Goal: Task Accomplishment & Management: Manage account settings

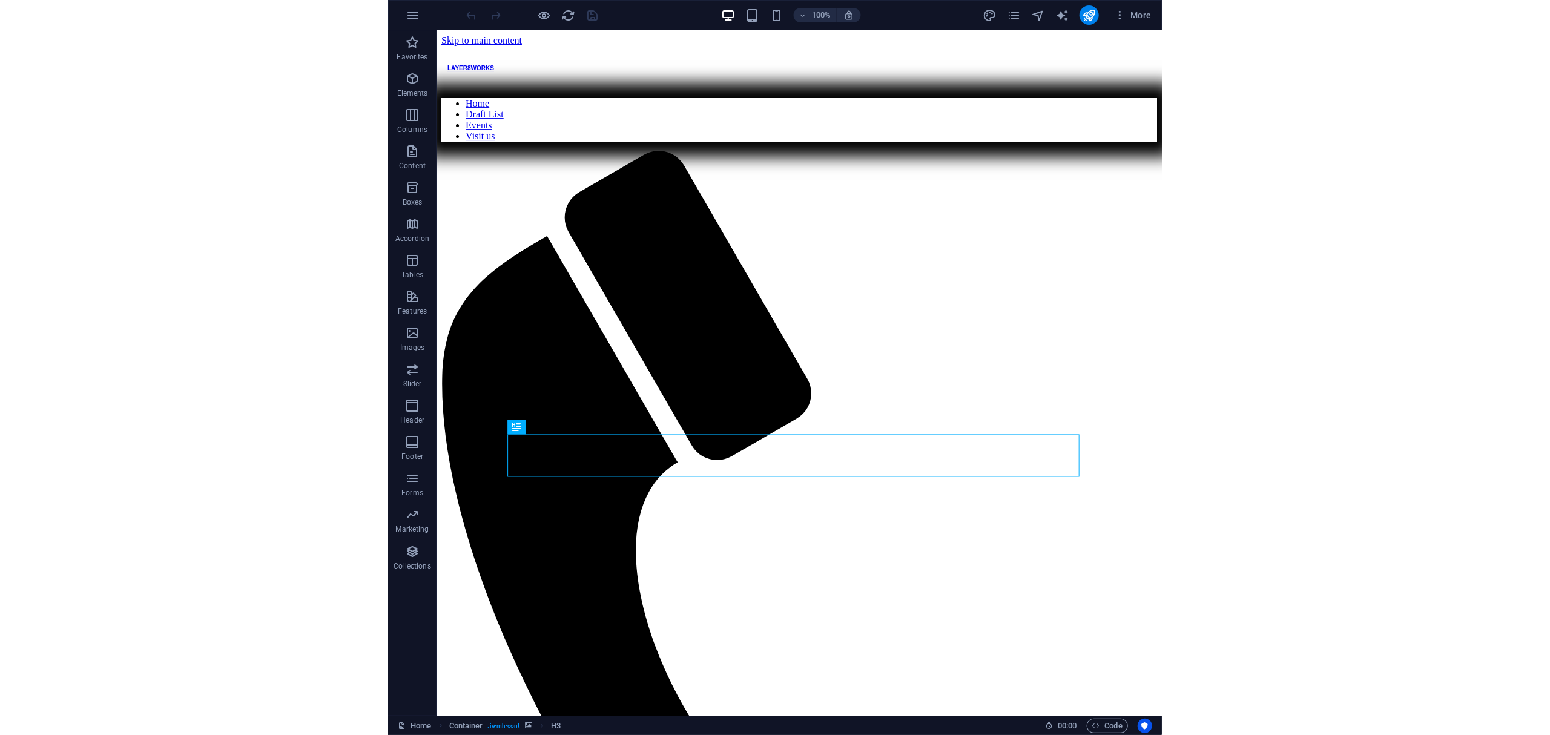
scroll to position [464, 0]
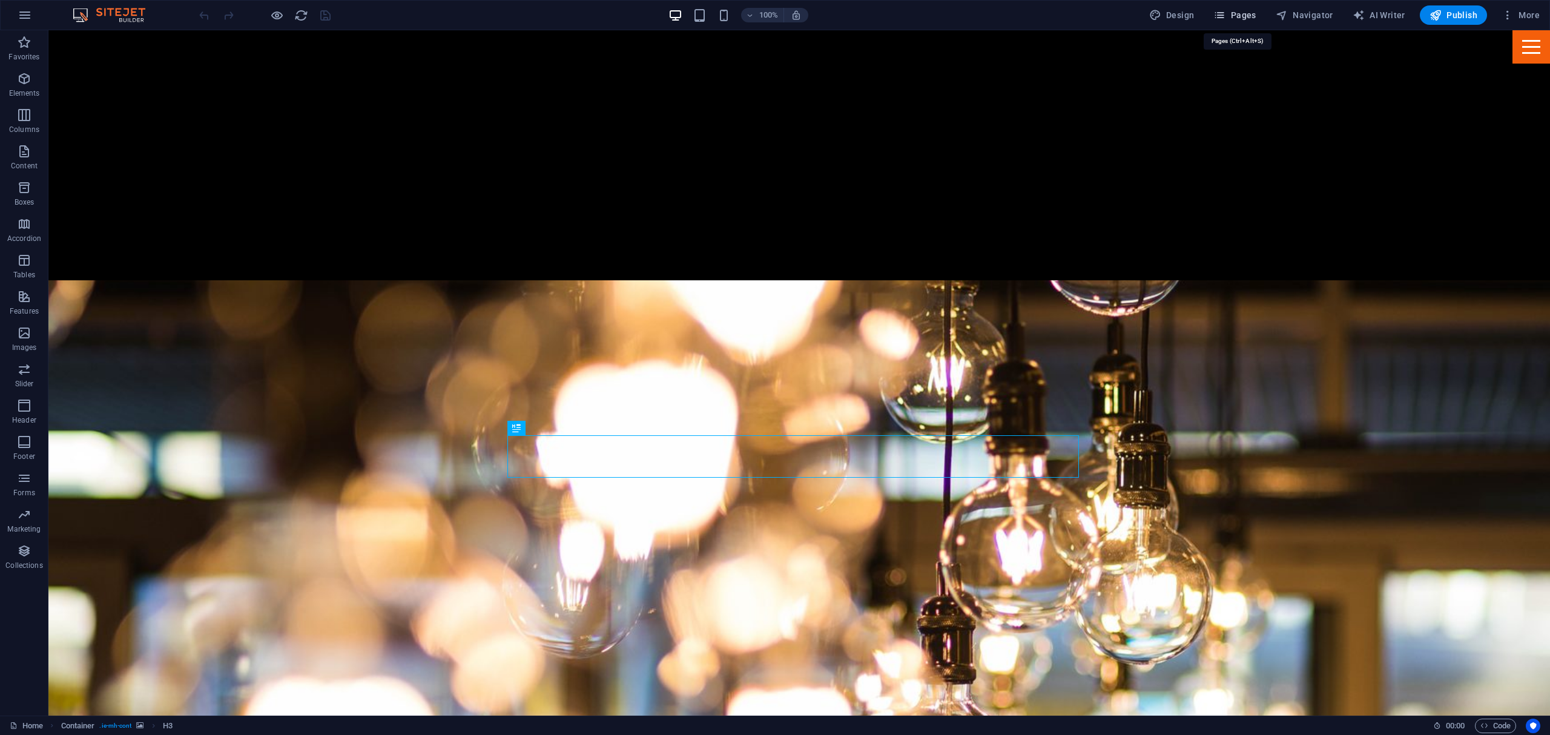
click at [773, 16] on span "Pages" at bounding box center [1234, 15] width 42 height 12
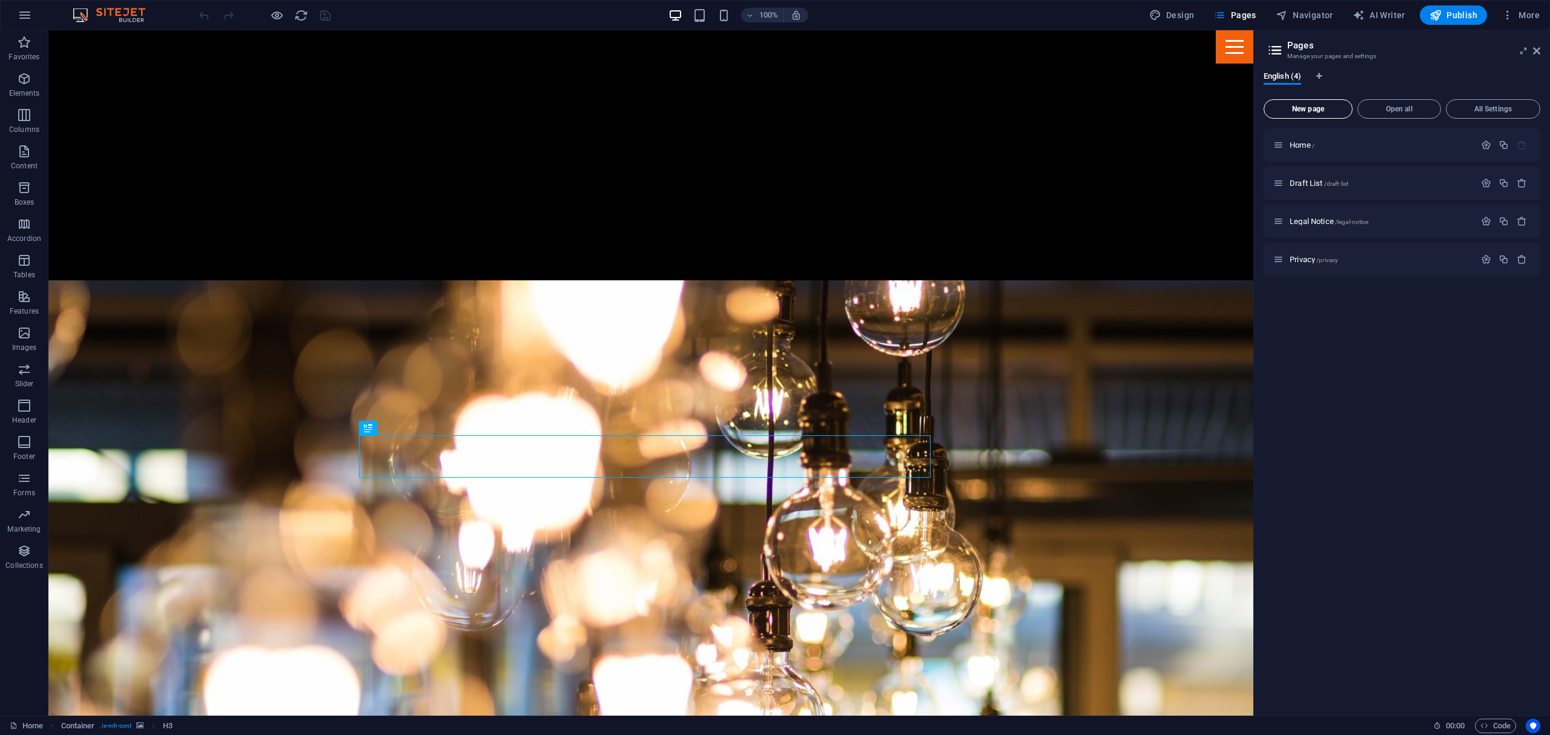
click at [773, 107] on span "New page" at bounding box center [1308, 108] width 78 height 7
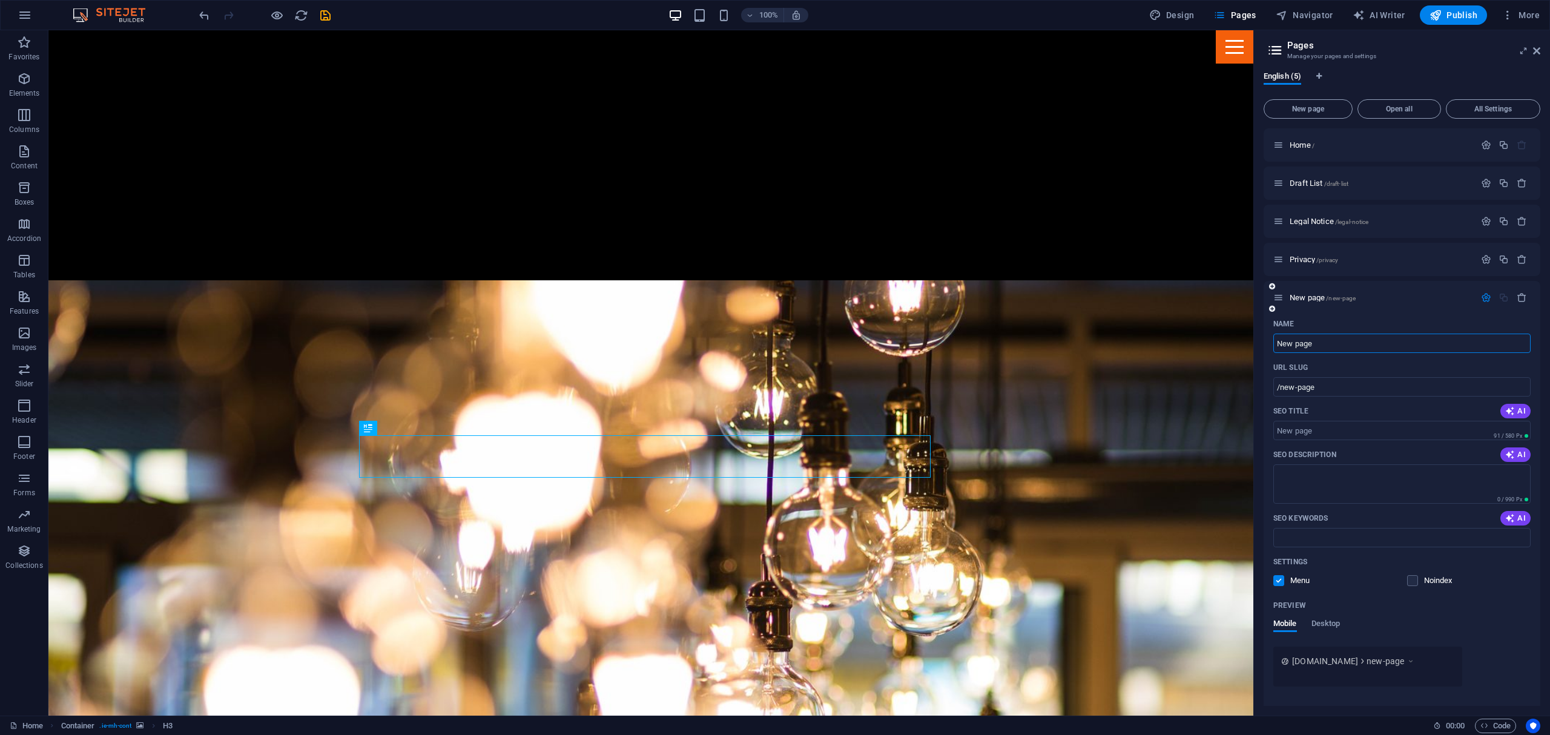
click at [773, 344] on input "New page" at bounding box center [1401, 343] width 257 height 19
type input "Landing"
type input "/landing"
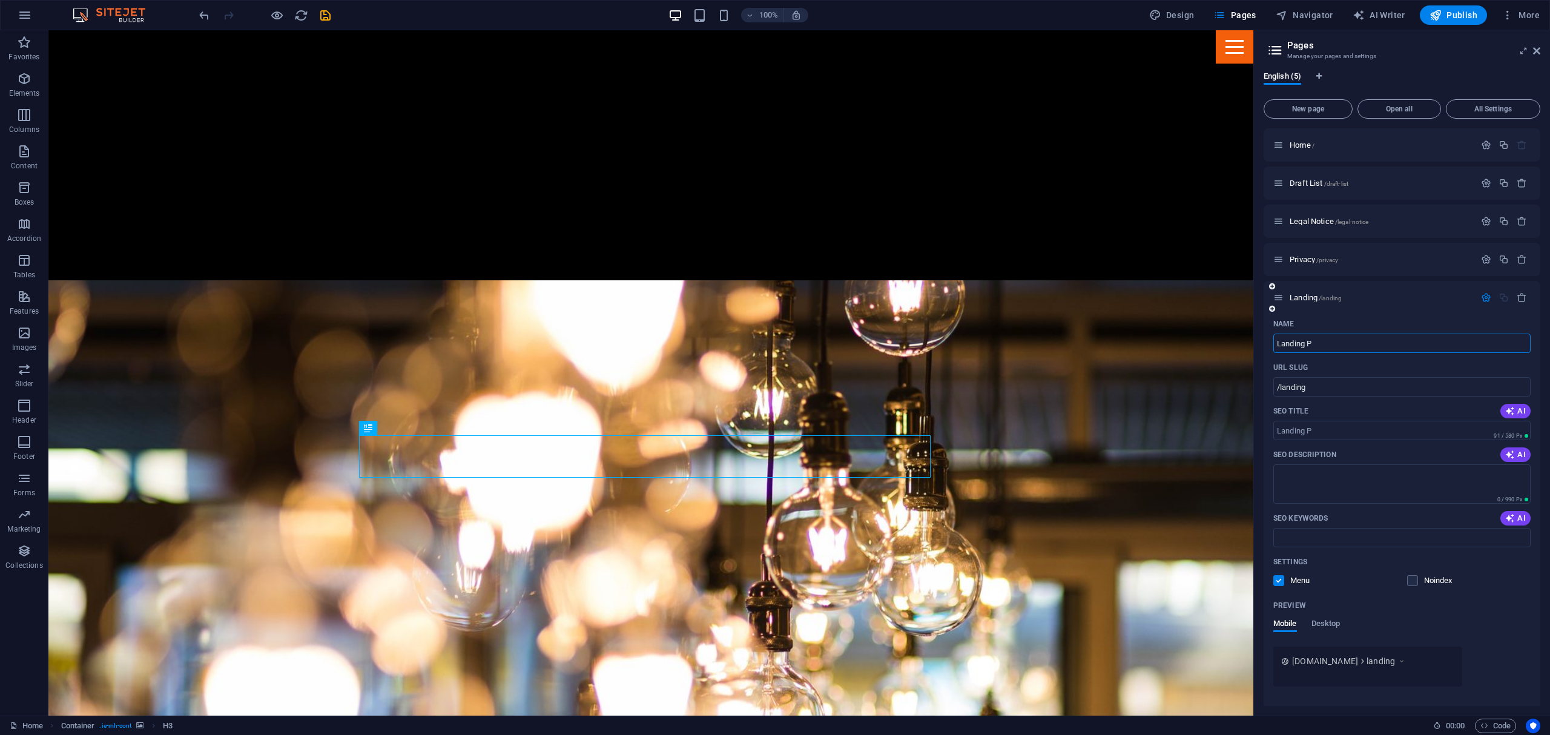
type input "Landing Pa"
type input "/landing-p"
type input "Landing Pad"
type input "/landing-pad"
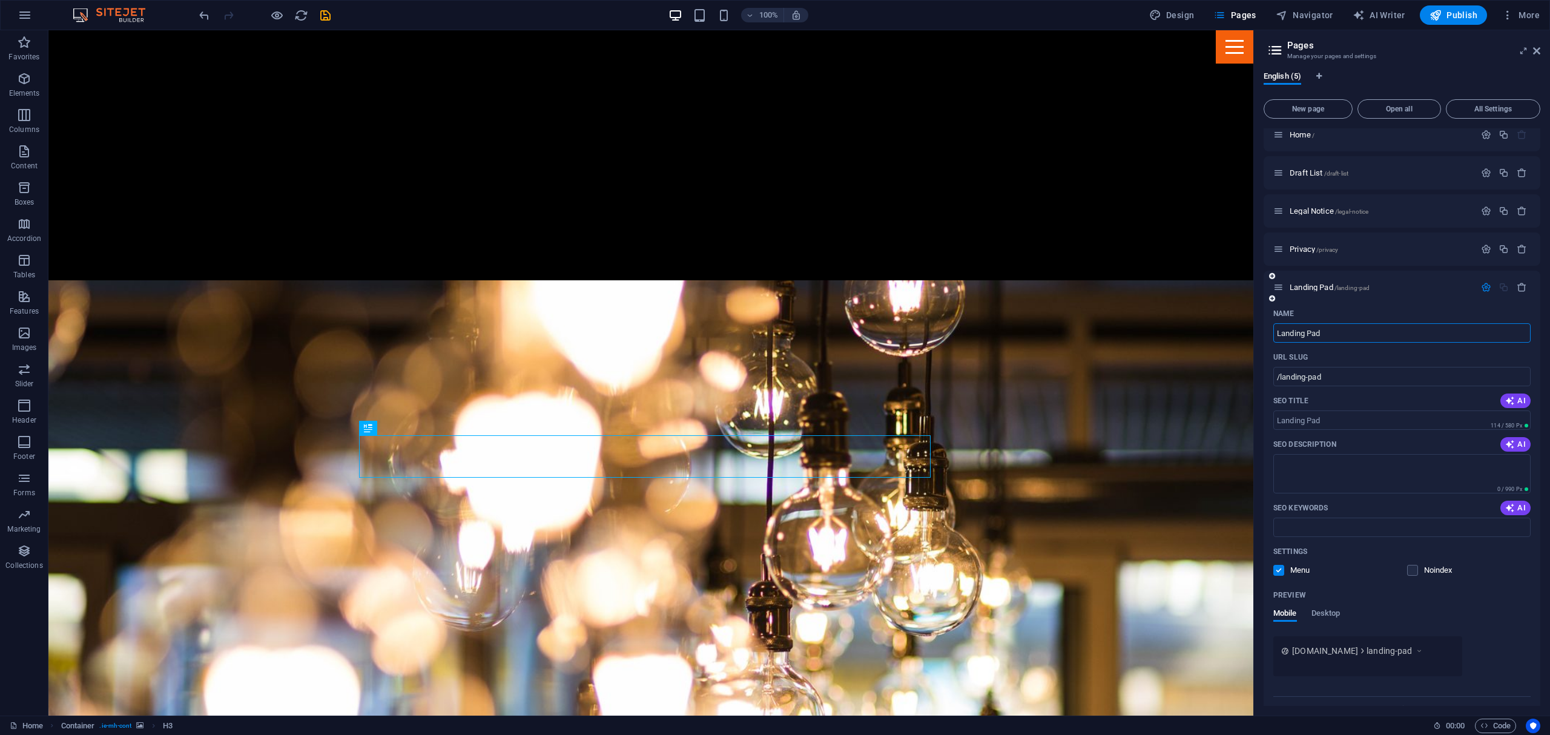
scroll to position [0, 0]
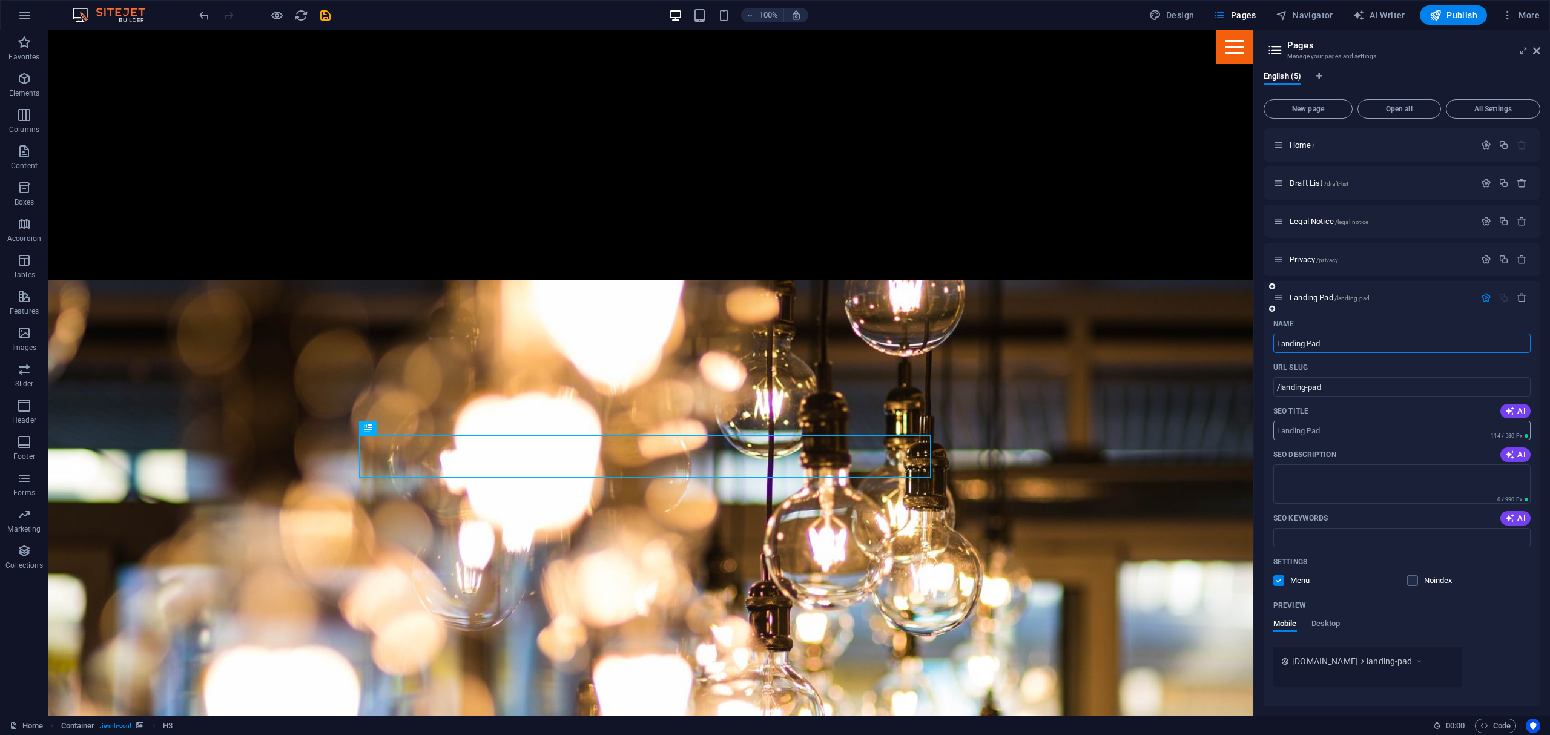
type input "Landing Pad"
click at [773, 430] on input "SEO Title" at bounding box center [1401, 430] width 257 height 19
click at [773, 50] on icon at bounding box center [1536, 51] width 7 height 10
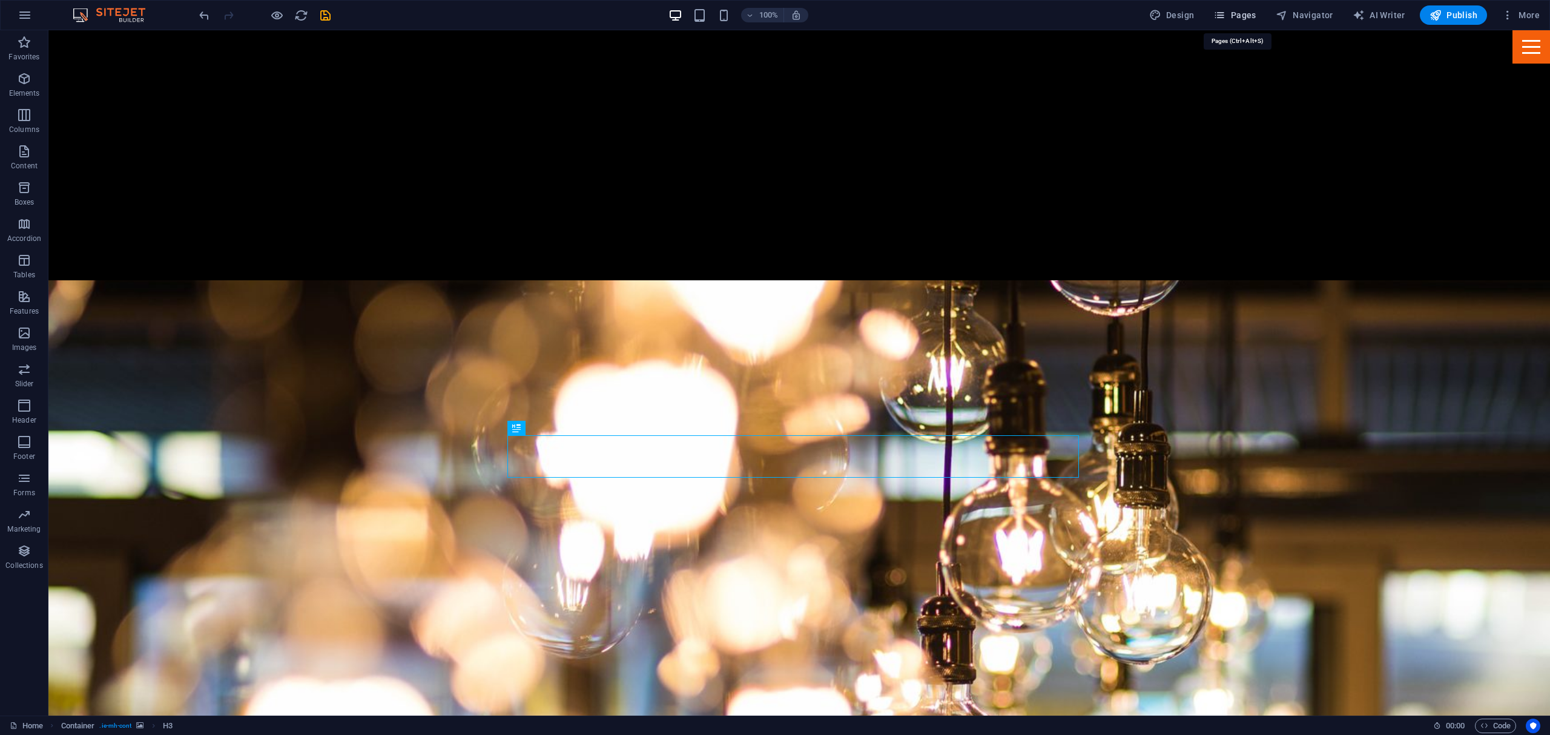
click at [773, 12] on icon "button" at bounding box center [1219, 15] width 12 height 12
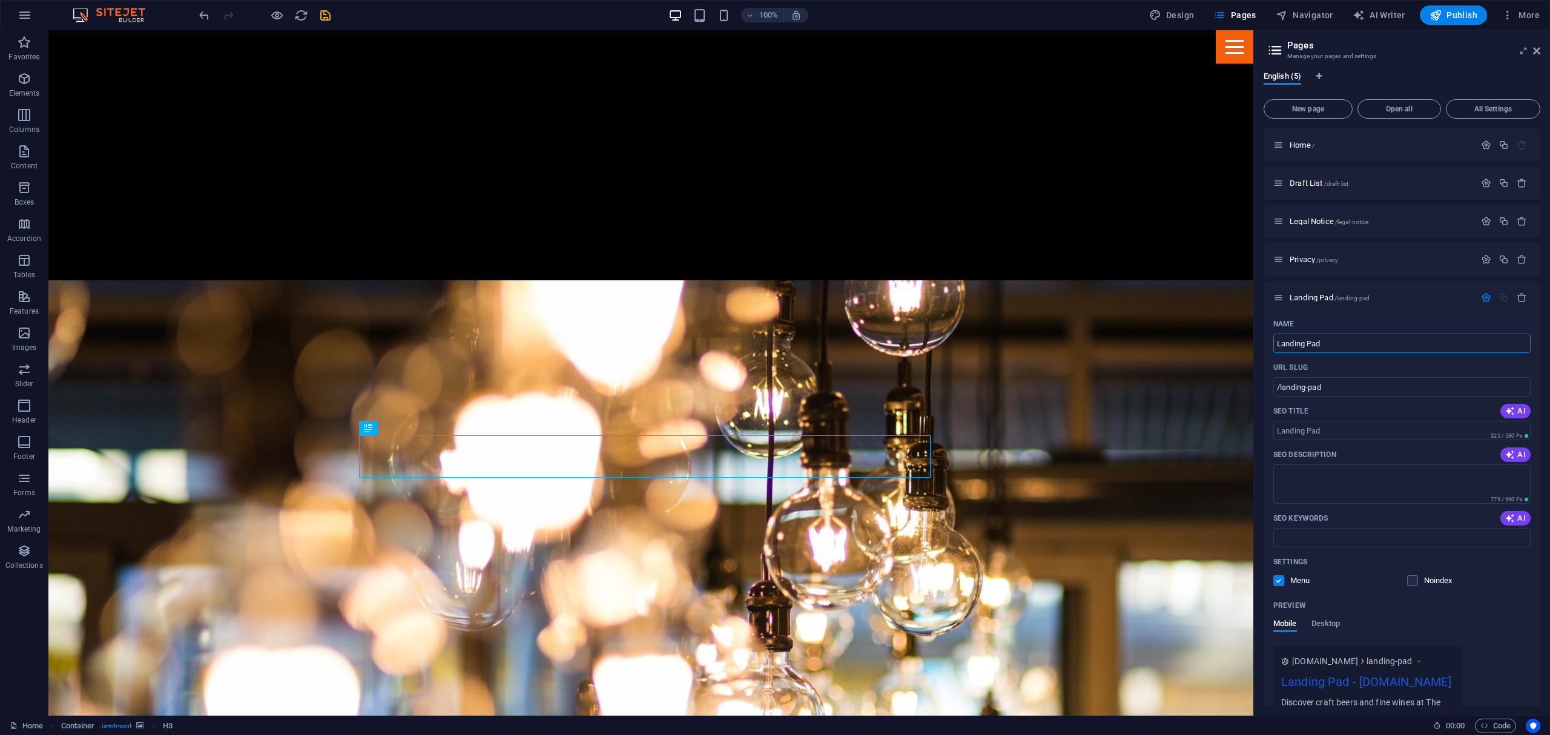
click at [773, 47] on icon at bounding box center [1275, 50] width 18 height 17
click at [773, 73] on icon "Language Tabs" at bounding box center [1318, 76] width 5 height 7
select select "41"
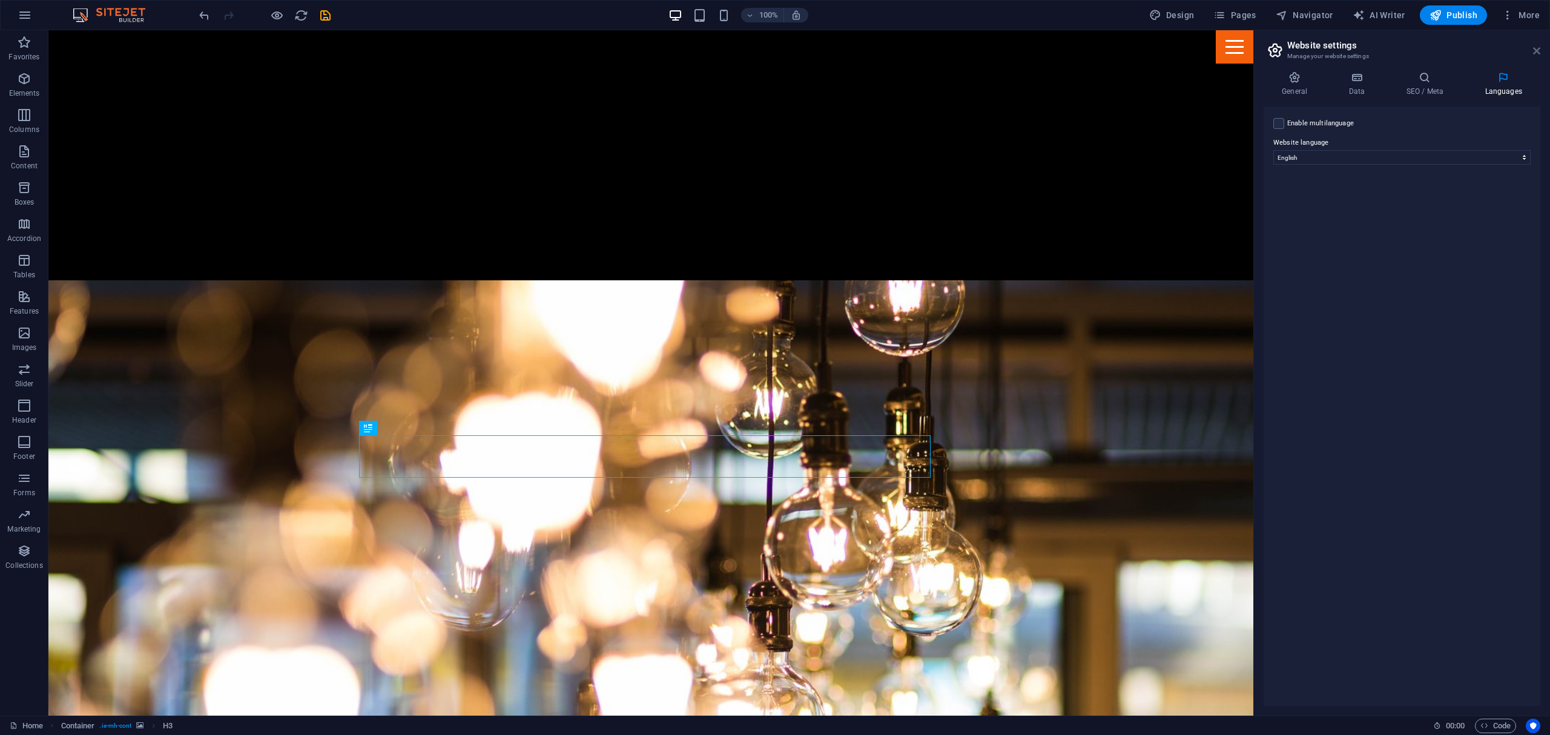
click at [773, 49] on icon at bounding box center [1536, 51] width 7 height 10
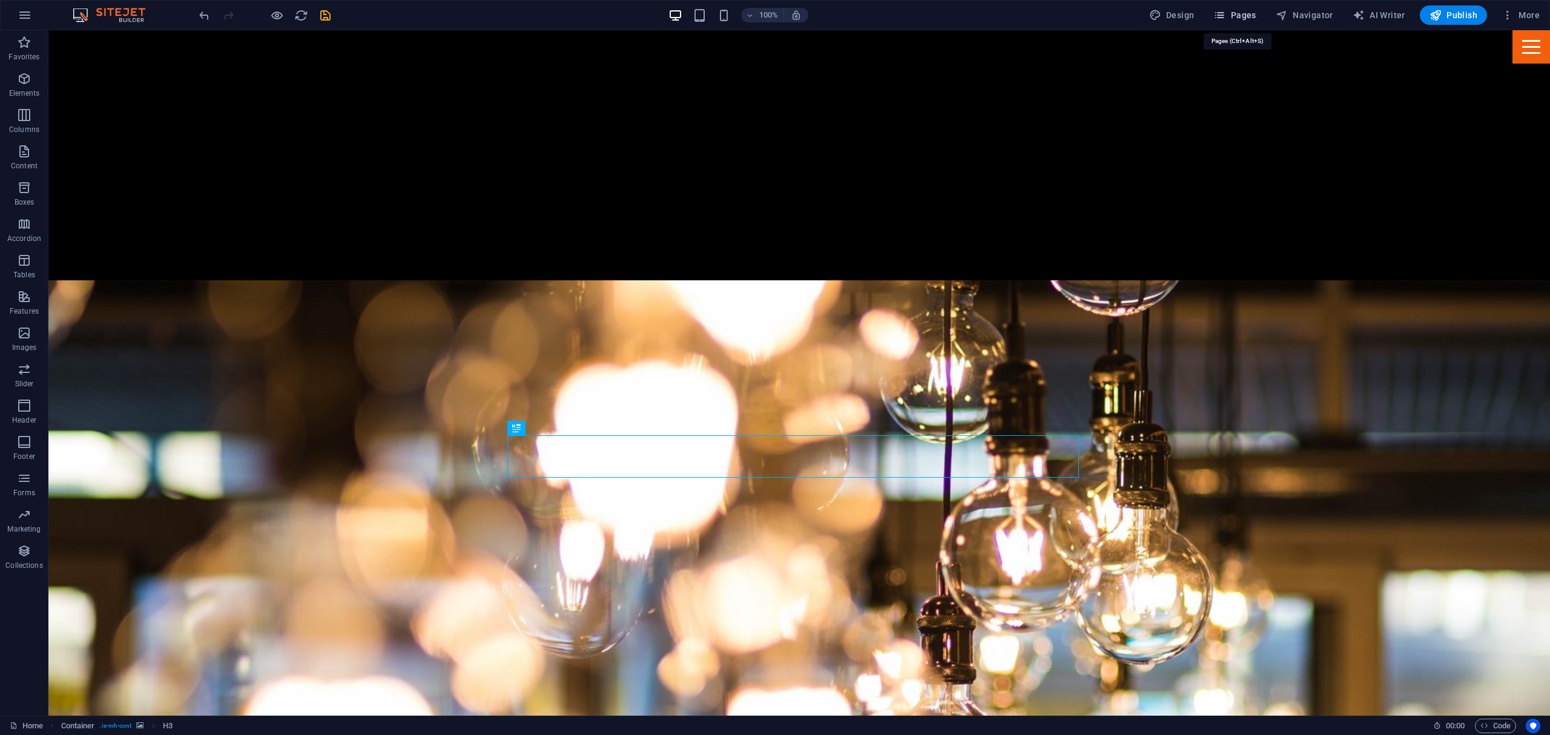
click at [773, 15] on span "Pages" at bounding box center [1234, 15] width 42 height 12
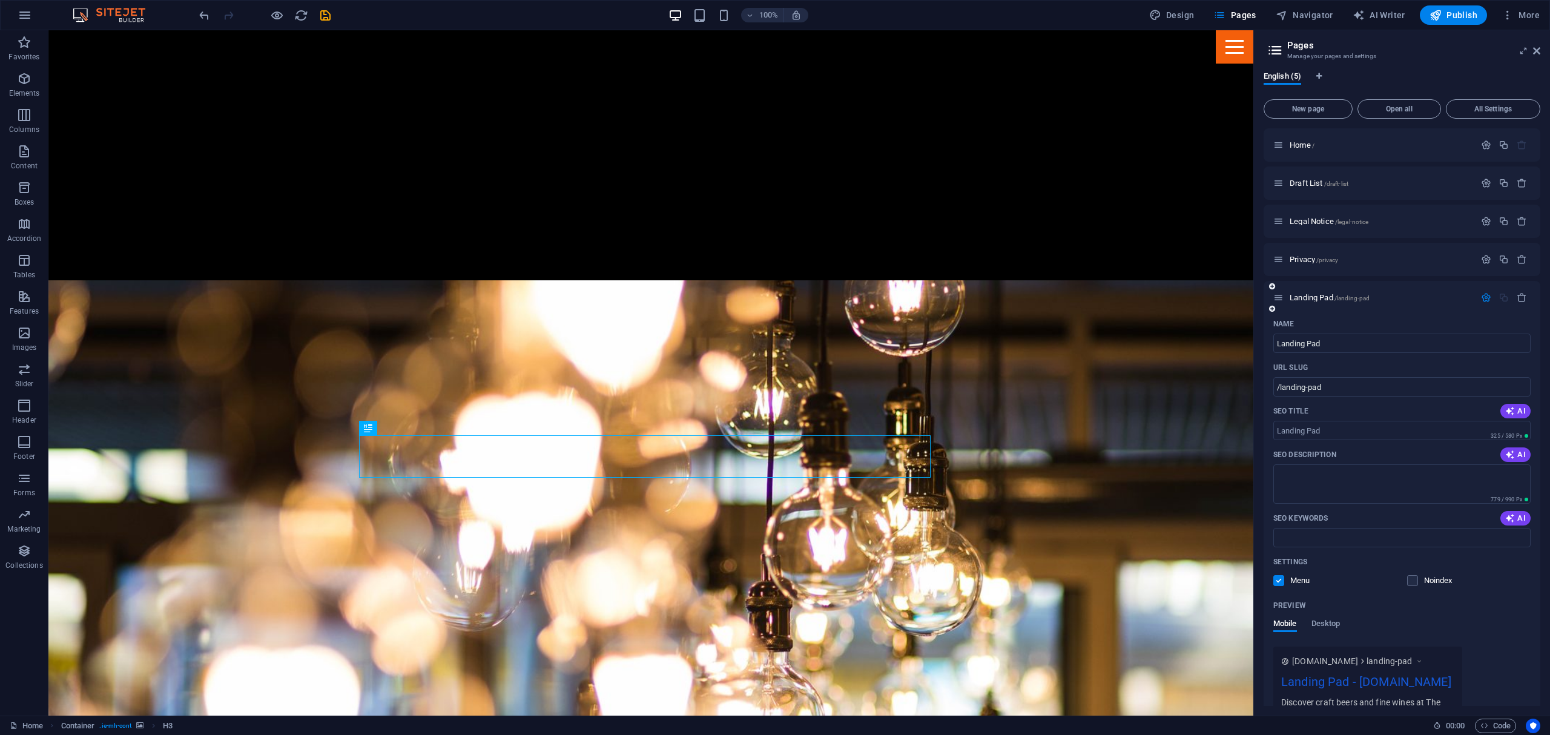
click at [773, 294] on icon "button" at bounding box center [1486, 297] width 10 height 10
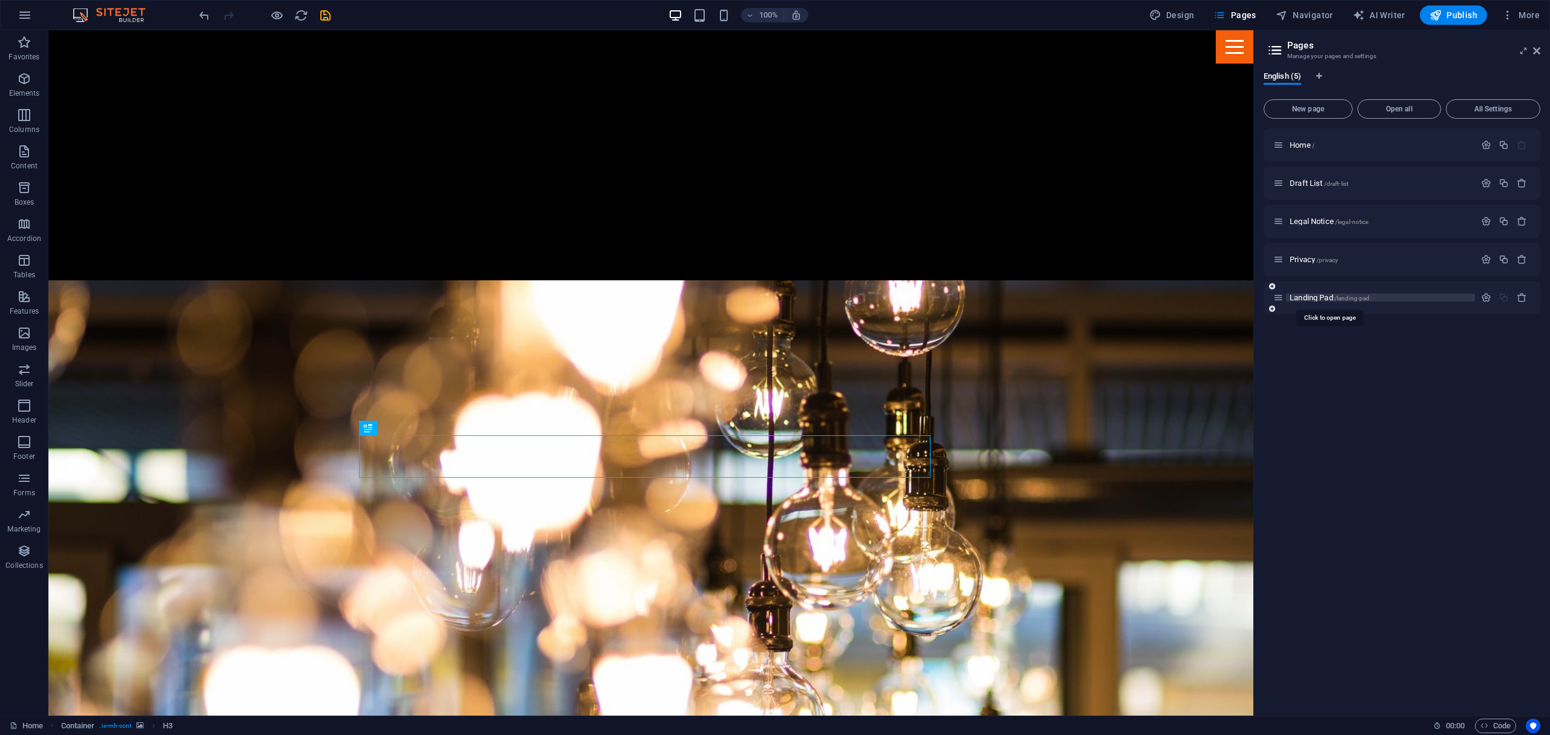
click at [773, 294] on span "Landing Pad /landing-pad" at bounding box center [1330, 297] width 80 height 9
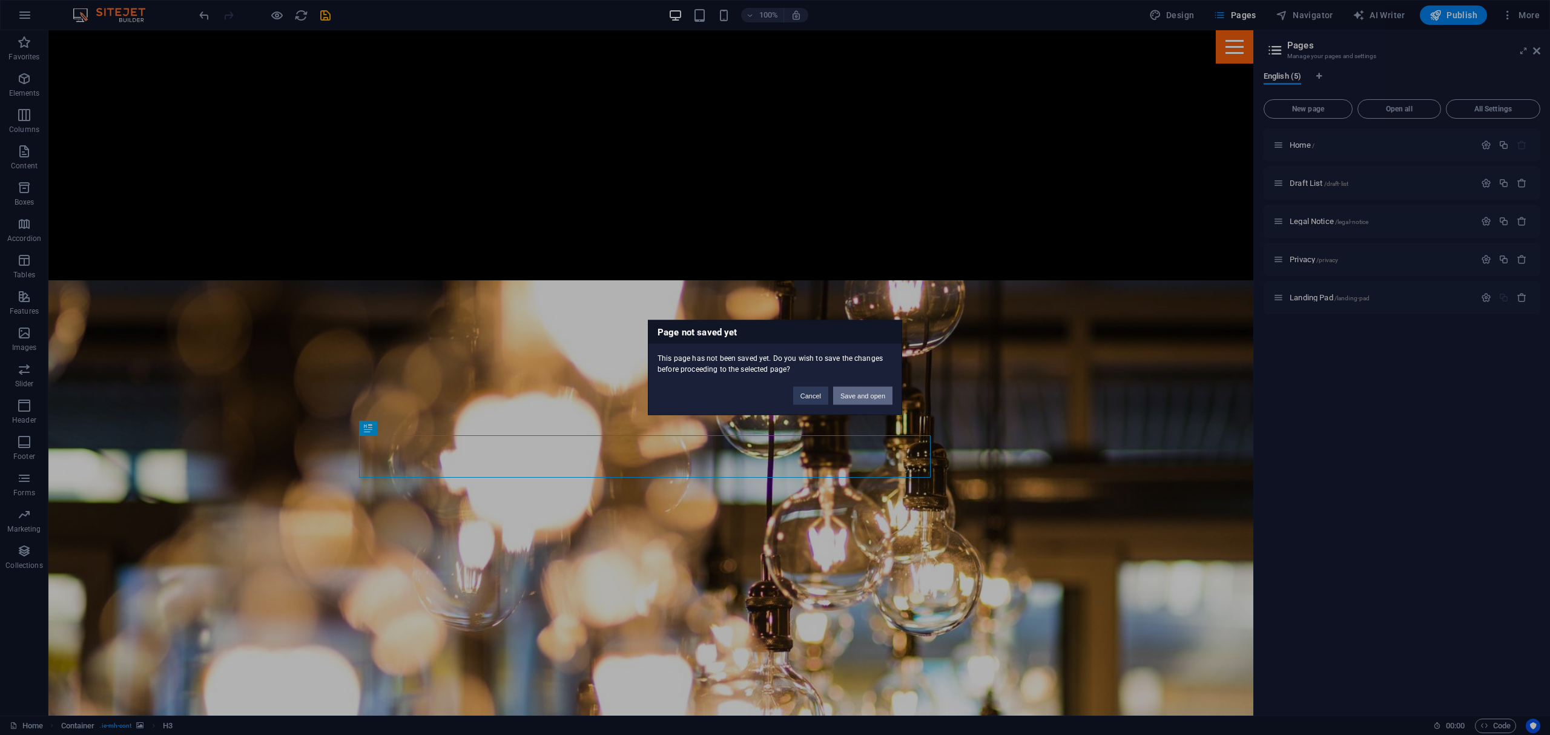
click at [773, 395] on button "Save and open" at bounding box center [862, 396] width 59 height 18
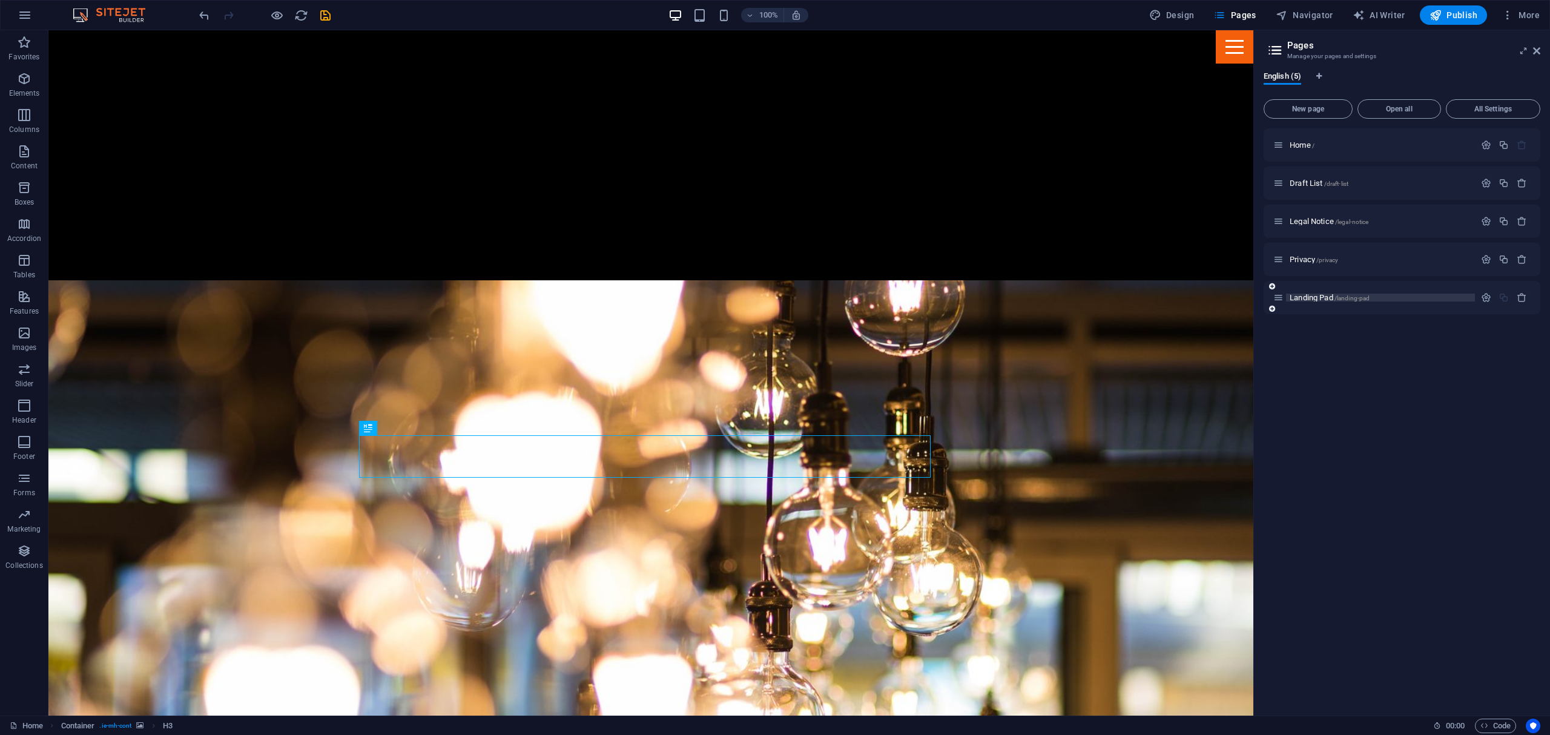
click at [773, 298] on span "Landing Pad /landing-pad" at bounding box center [1330, 297] width 80 height 9
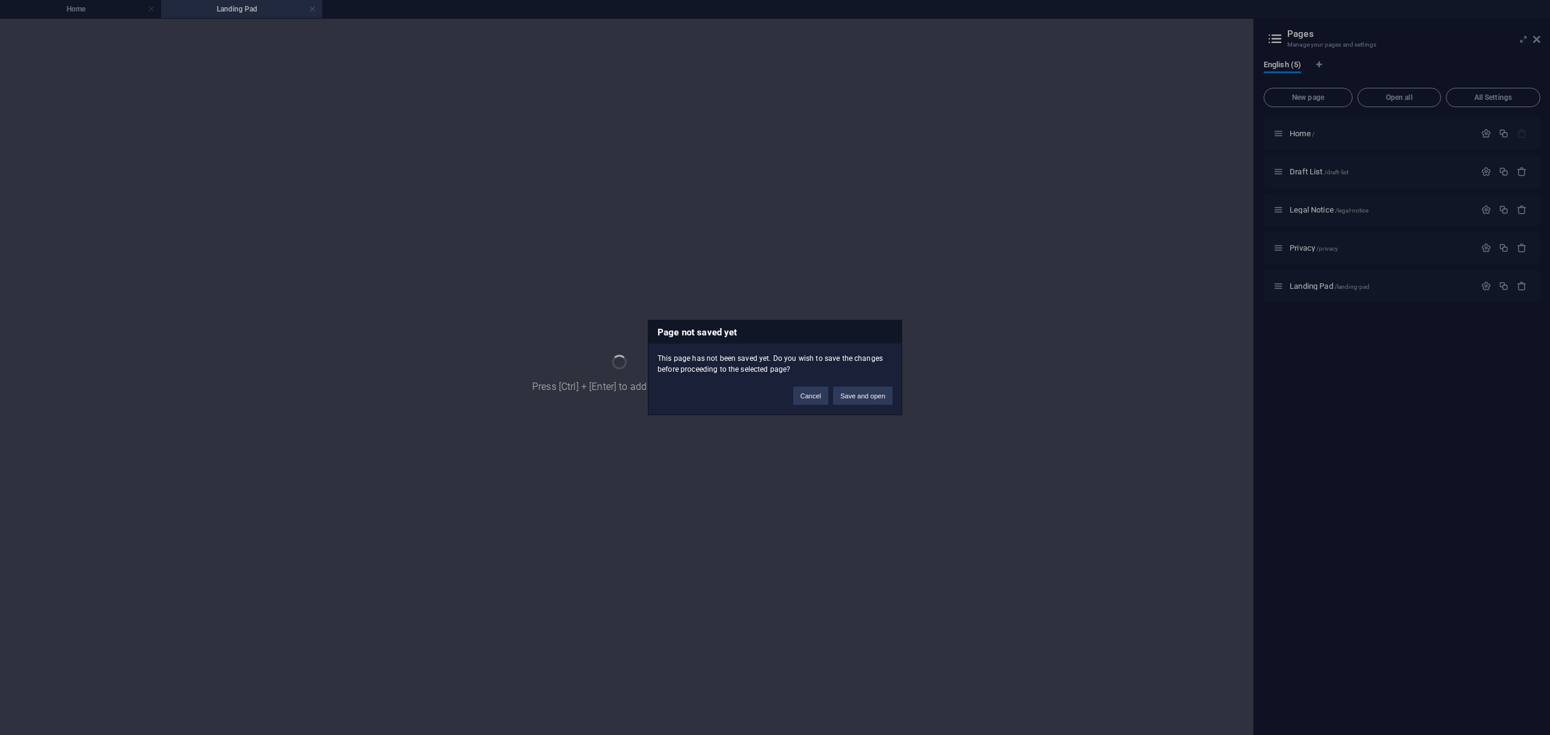
click at [773, 397] on button "Save and open" at bounding box center [862, 396] width 59 height 18
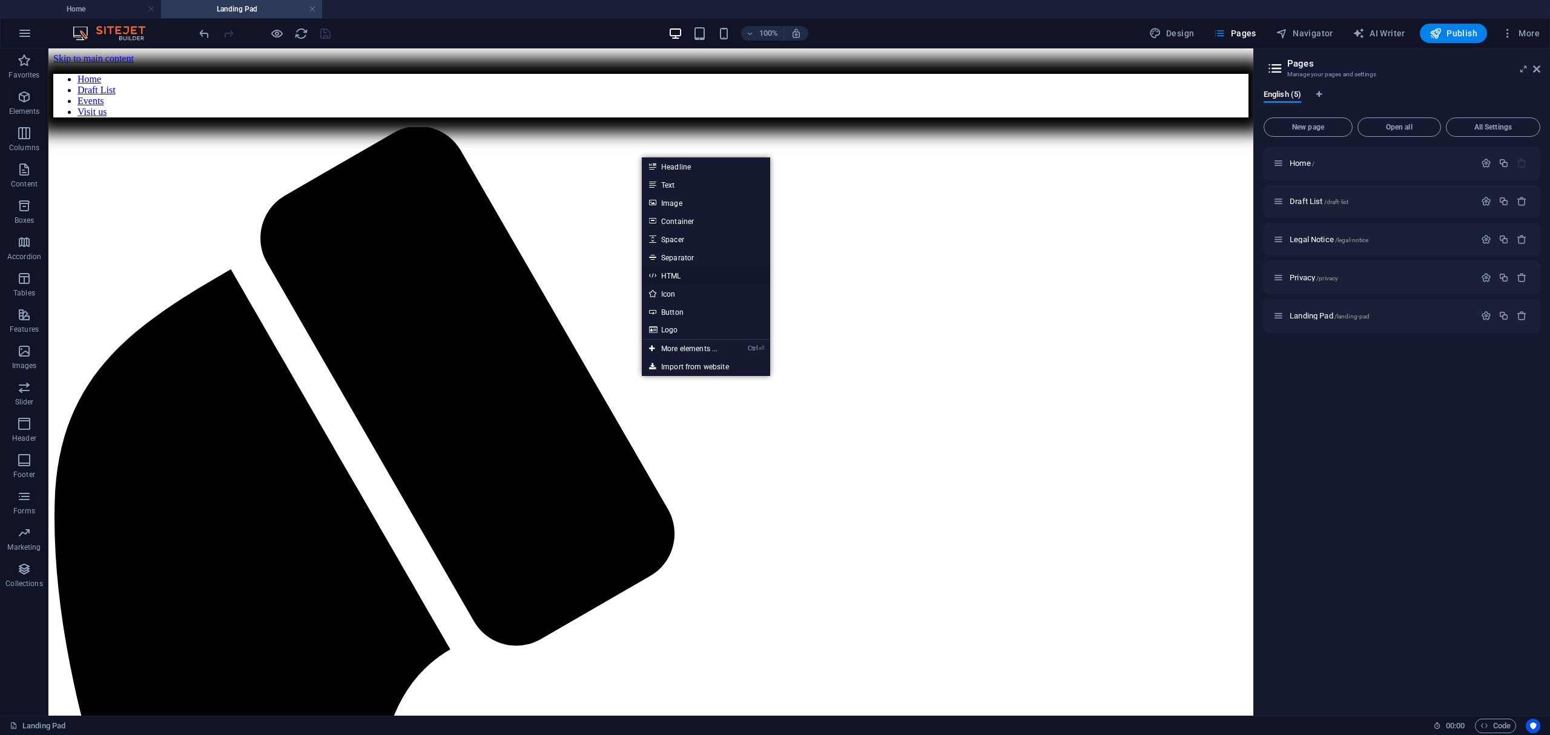
click at [676, 269] on link "HTML" at bounding box center [706, 275] width 128 height 18
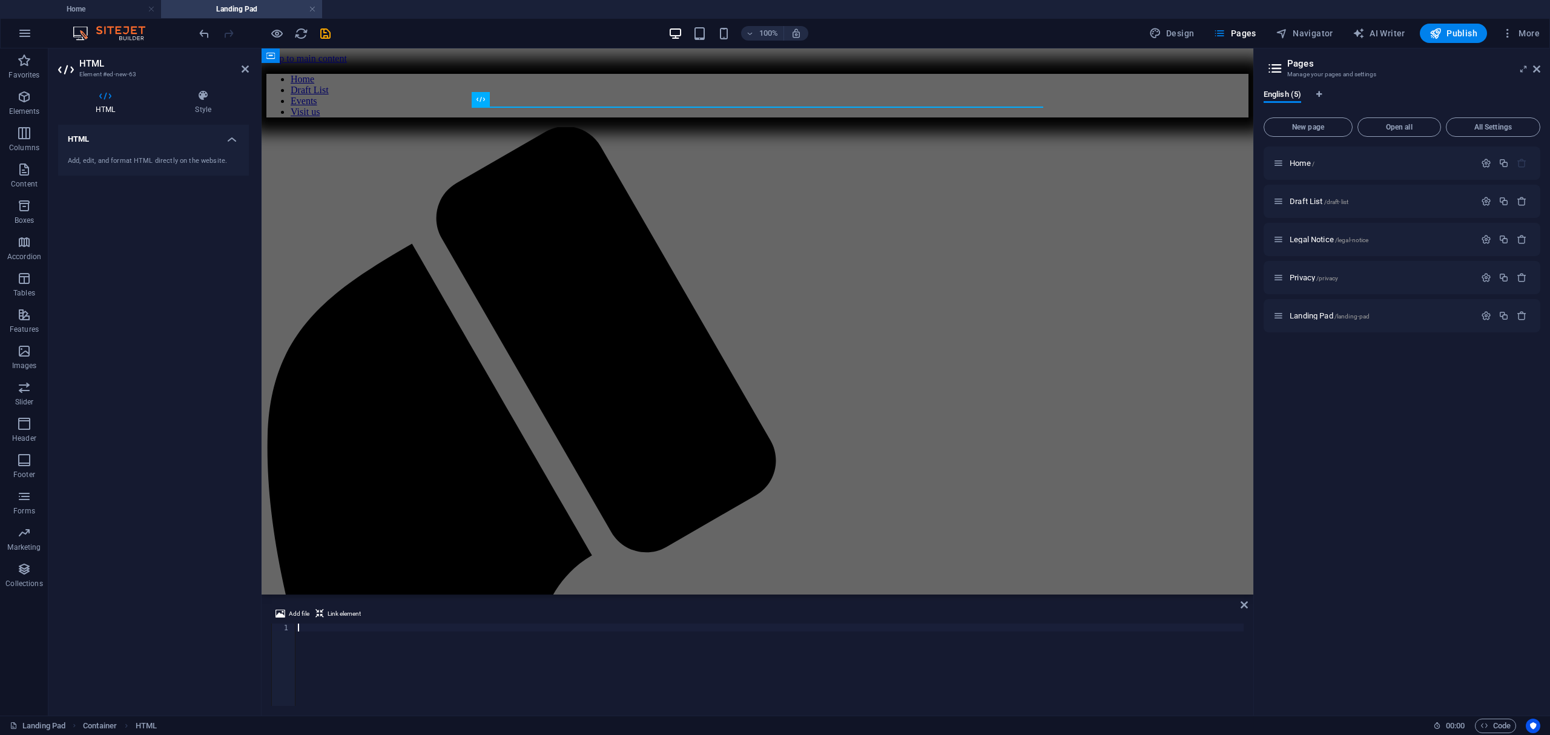
click at [421, 650] on div at bounding box center [769, 673] width 948 height 98
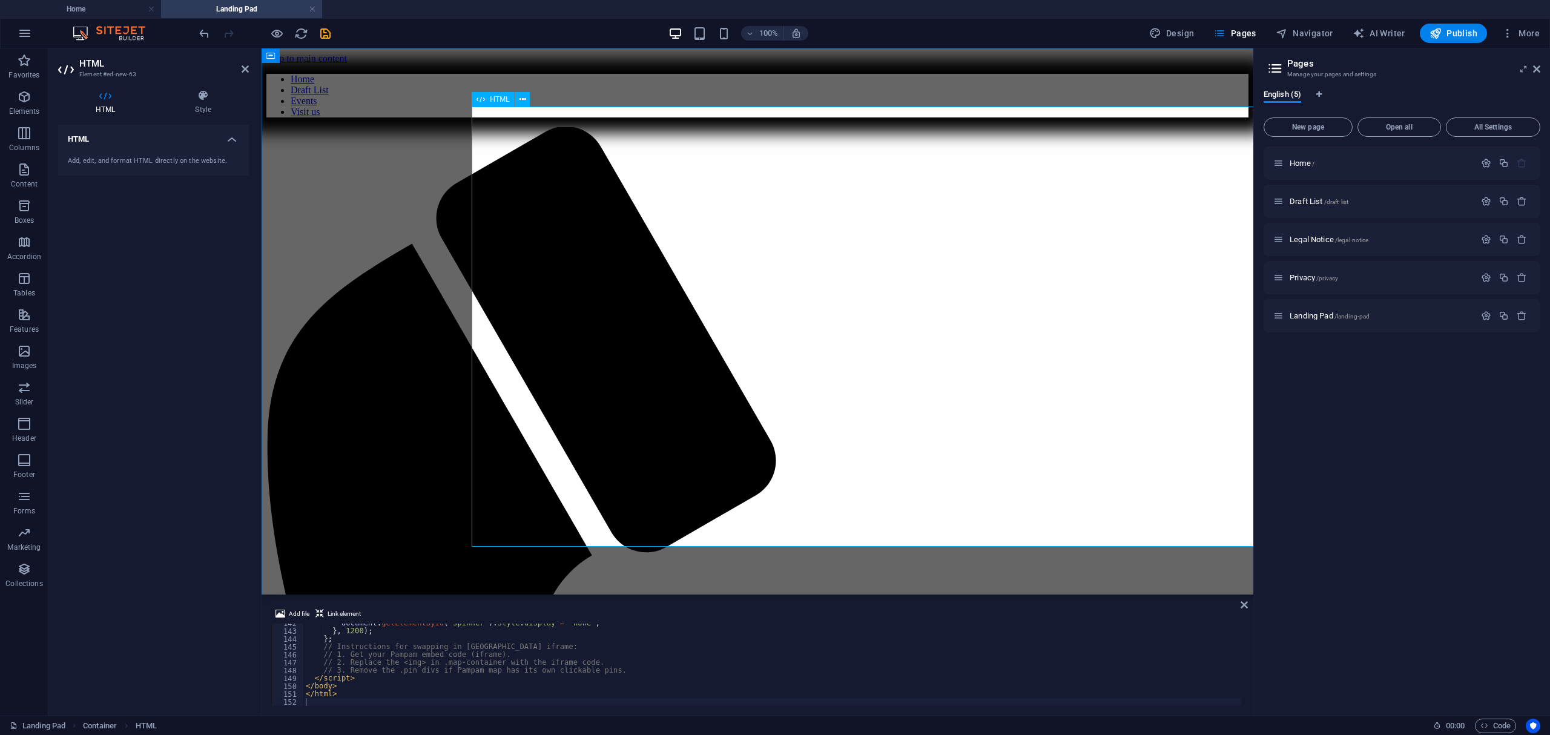
click at [608, 320] on html "Skip to main content Home Draft List Events Visit us" at bounding box center [758, 742] width 992 height 1388
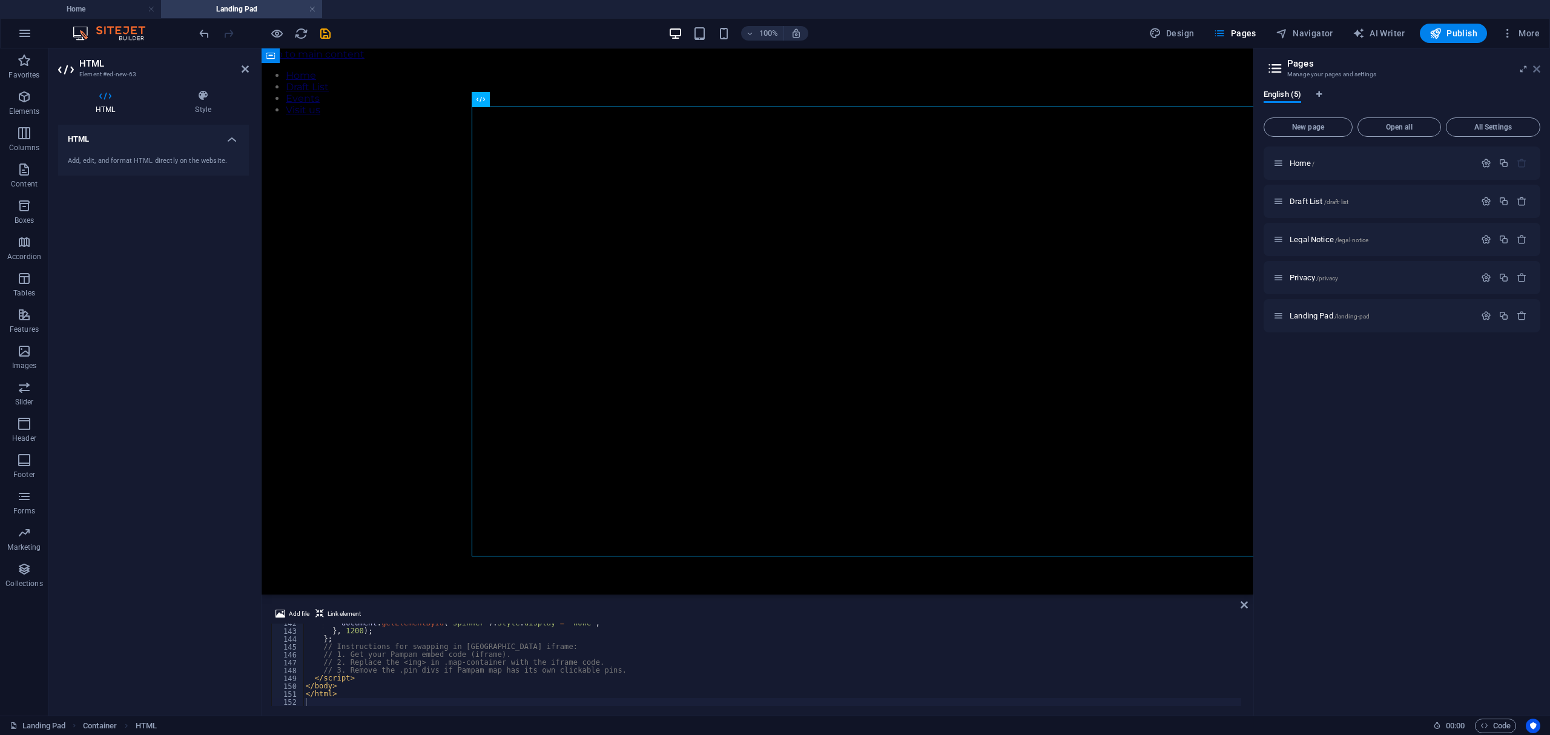
click at [773, 67] on icon at bounding box center [1536, 69] width 7 height 10
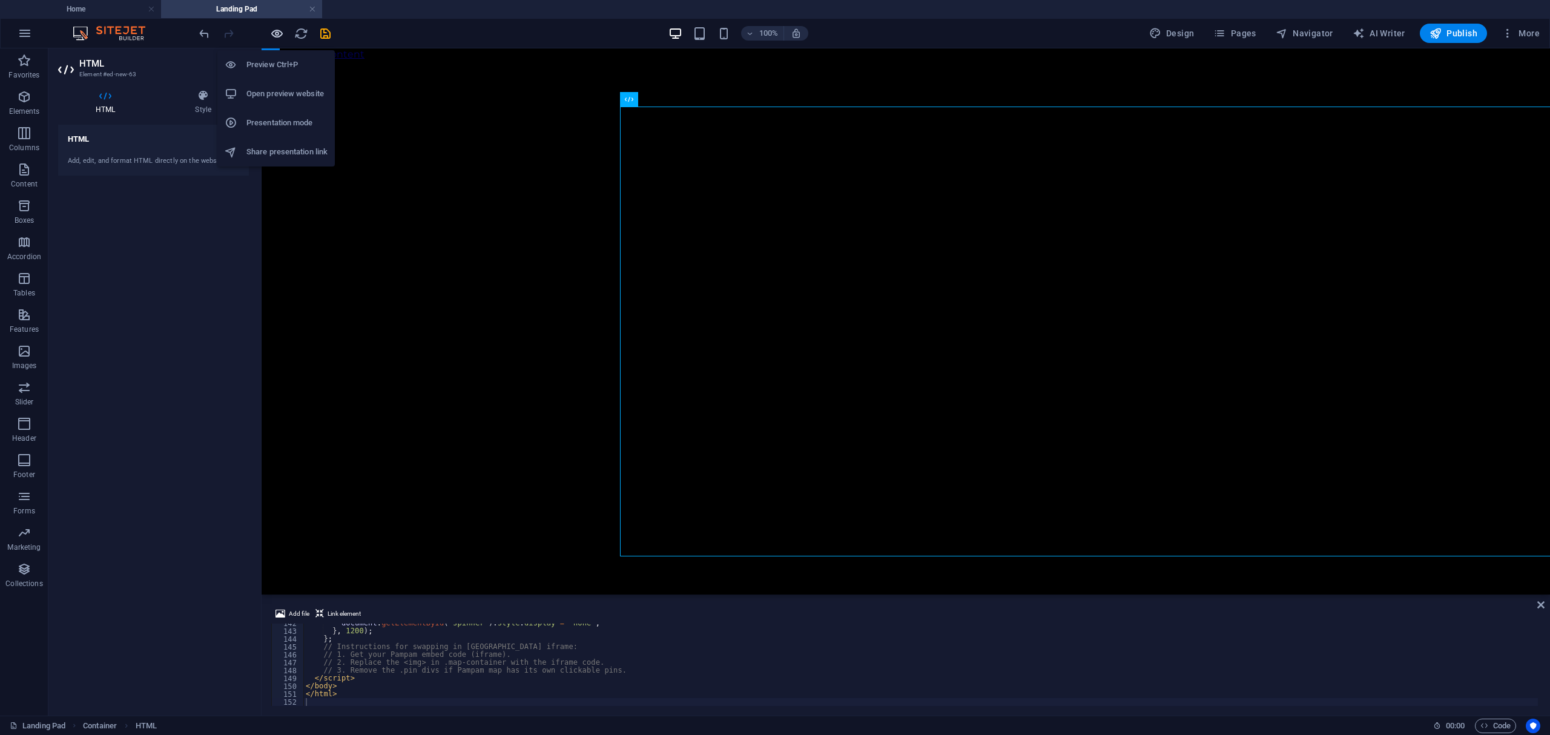
click at [279, 32] on icon "button" at bounding box center [277, 34] width 14 height 14
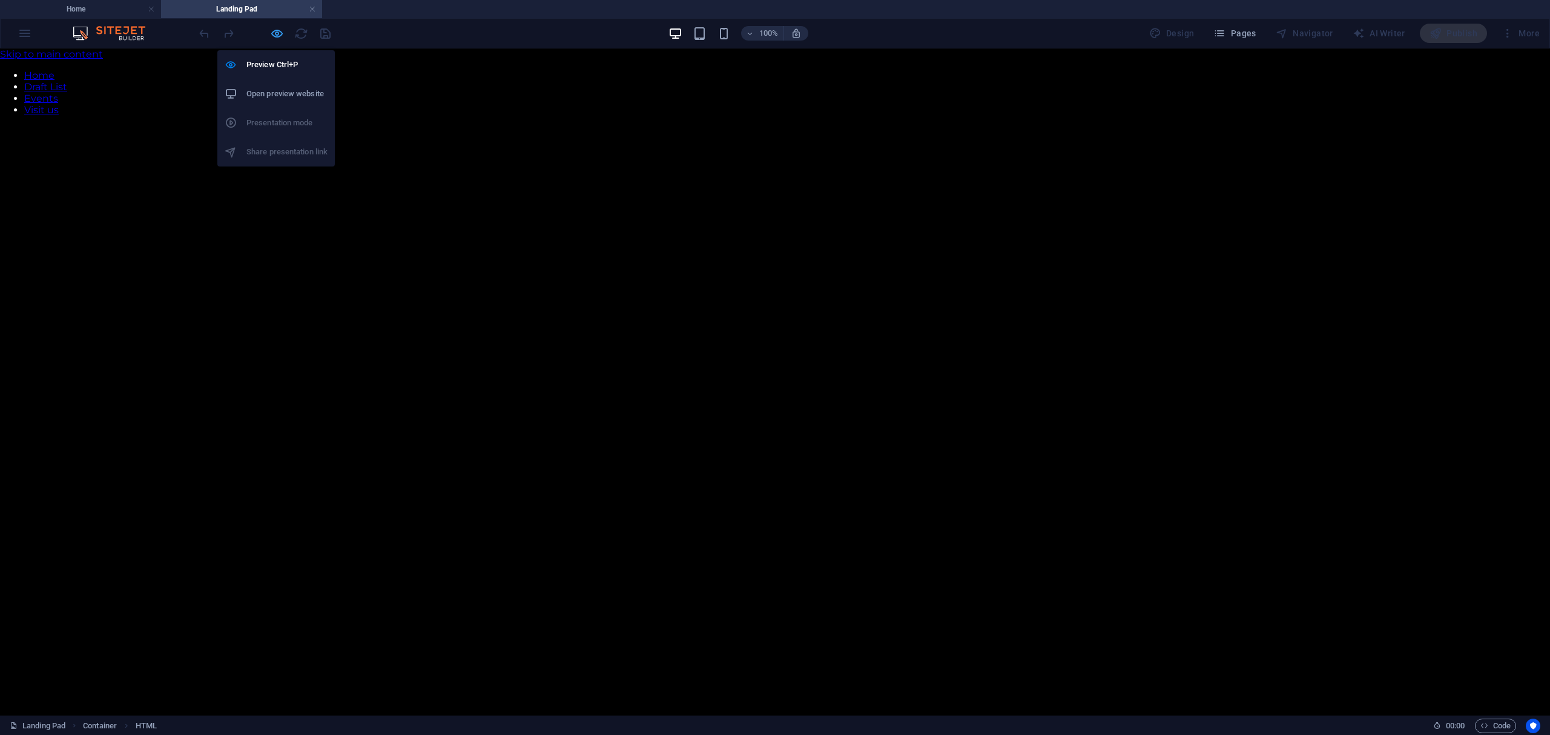
click at [279, 32] on icon "button" at bounding box center [277, 34] width 14 height 14
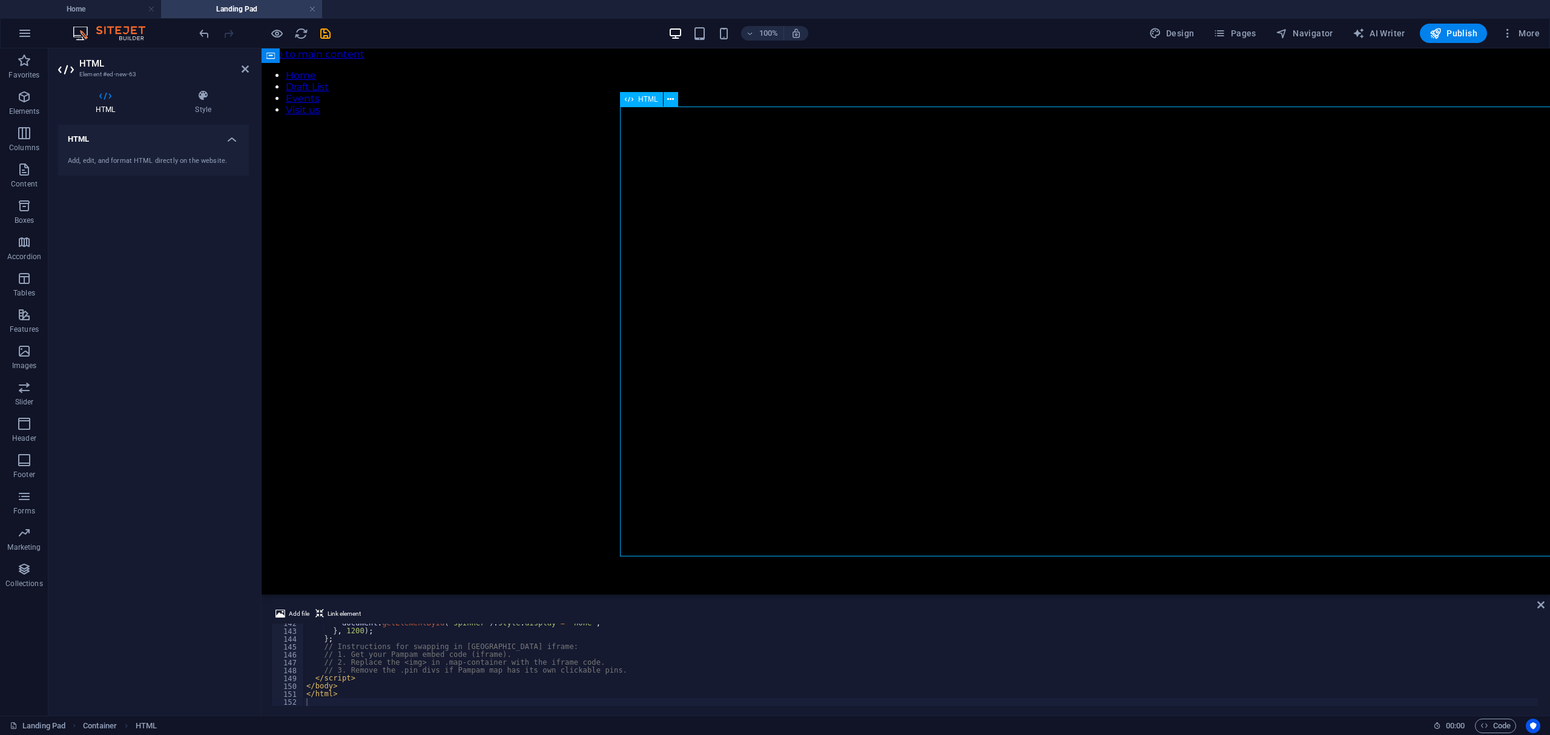
drag, startPoint x: 895, startPoint y: 240, endPoint x: 790, endPoint y: 234, distance: 104.9
click at [246, 65] on icon at bounding box center [245, 69] width 7 height 10
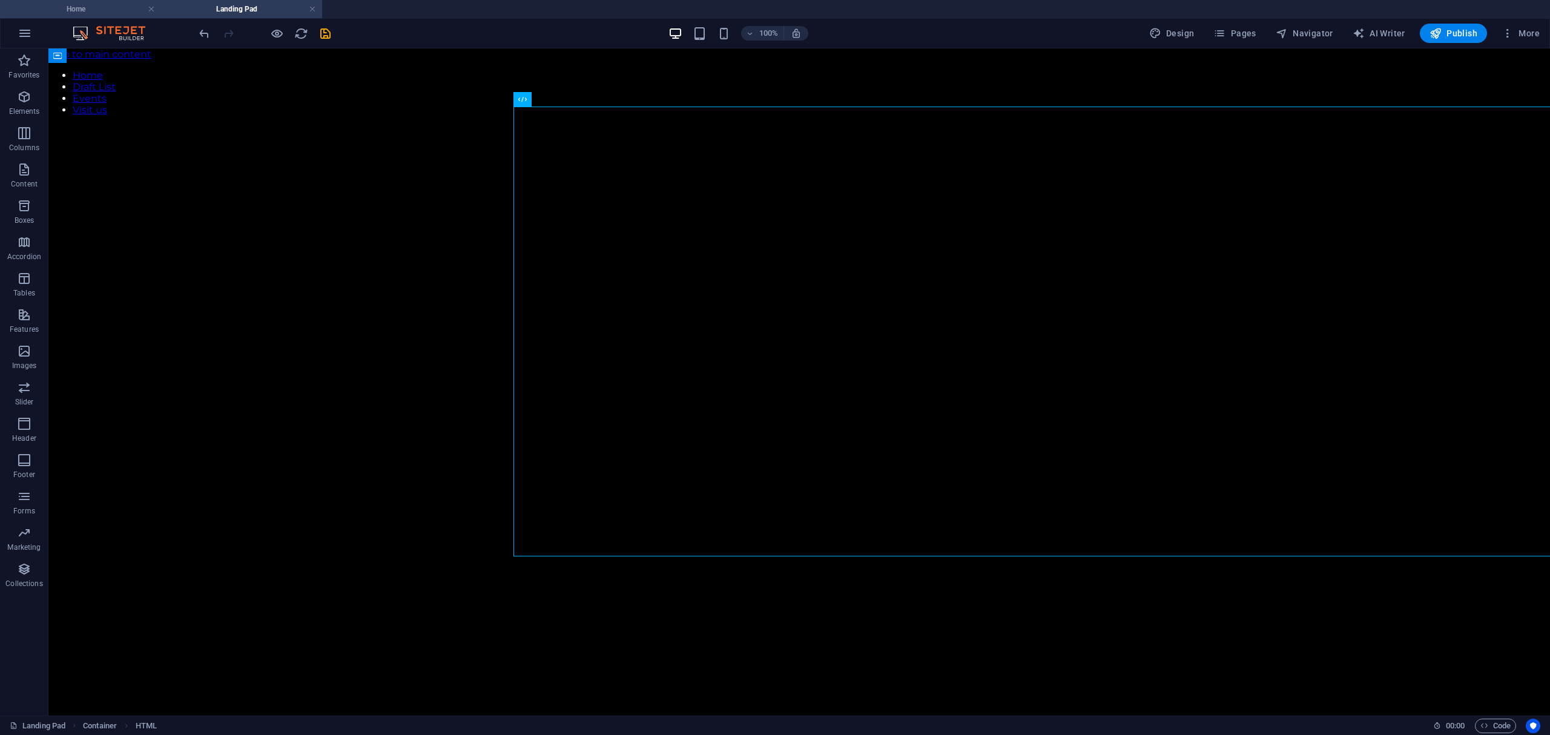
click at [93, 7] on h4 "Home" at bounding box center [80, 8] width 161 height 13
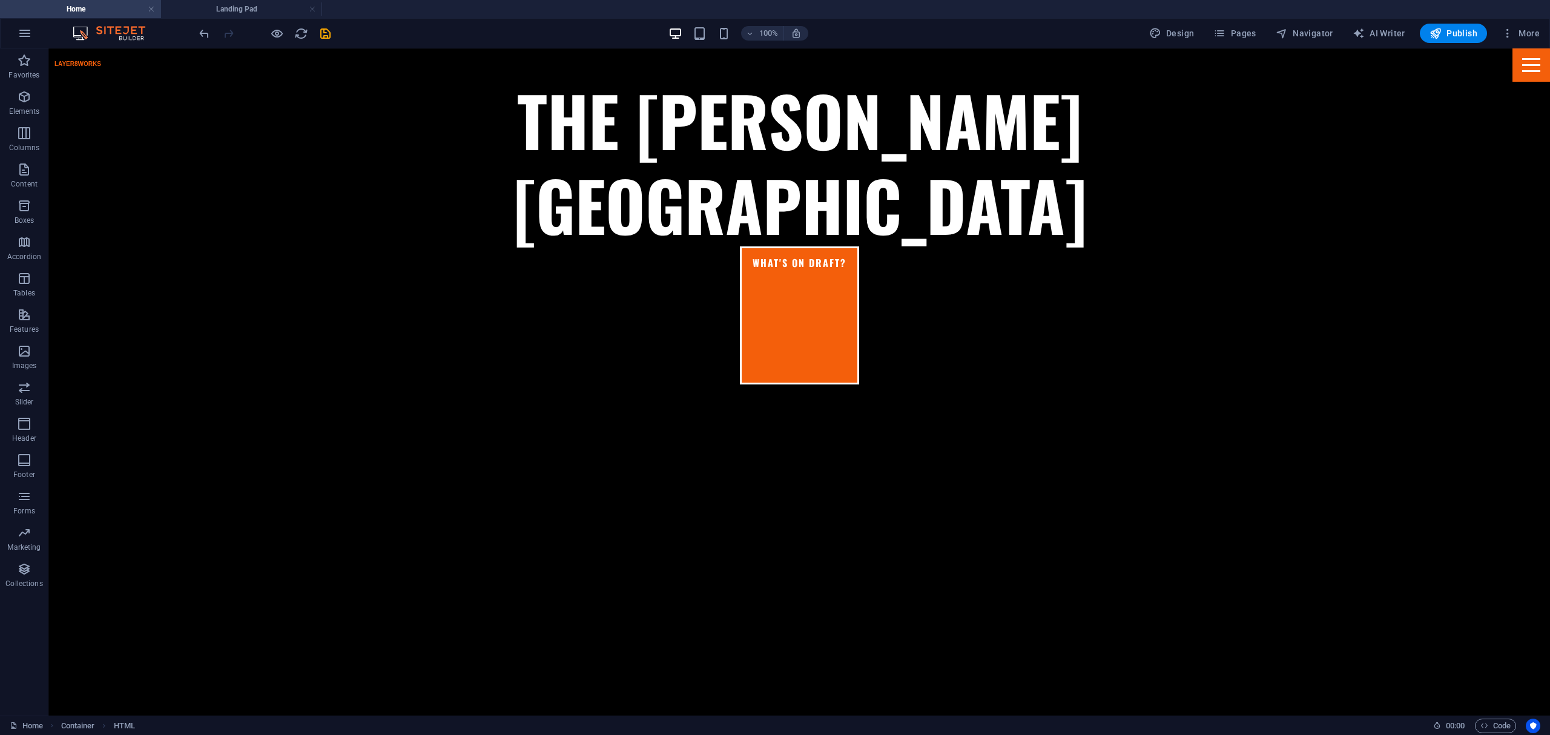
scroll to position [464, 0]
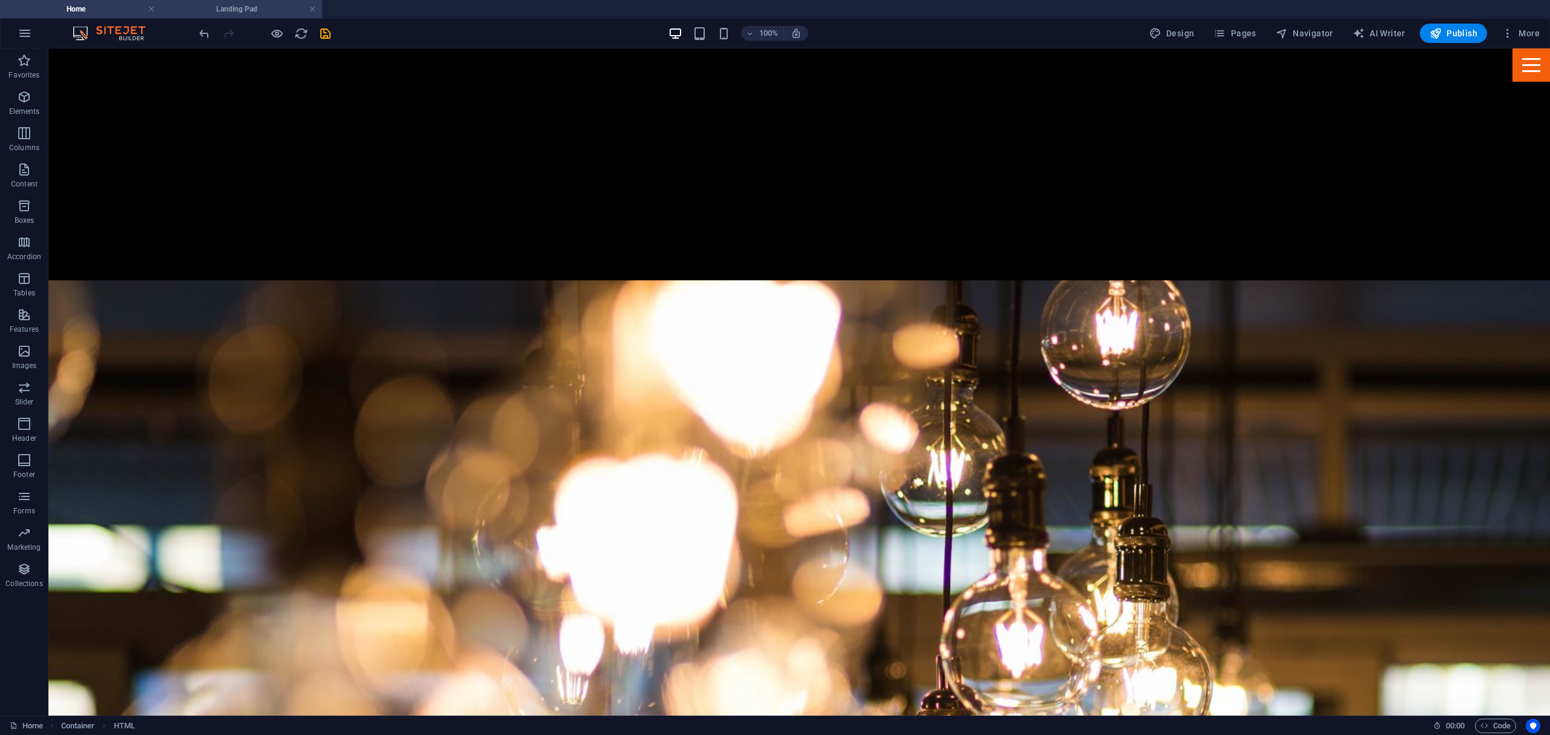
click at [214, 8] on h4 "Landing Pad" at bounding box center [241, 8] width 161 height 13
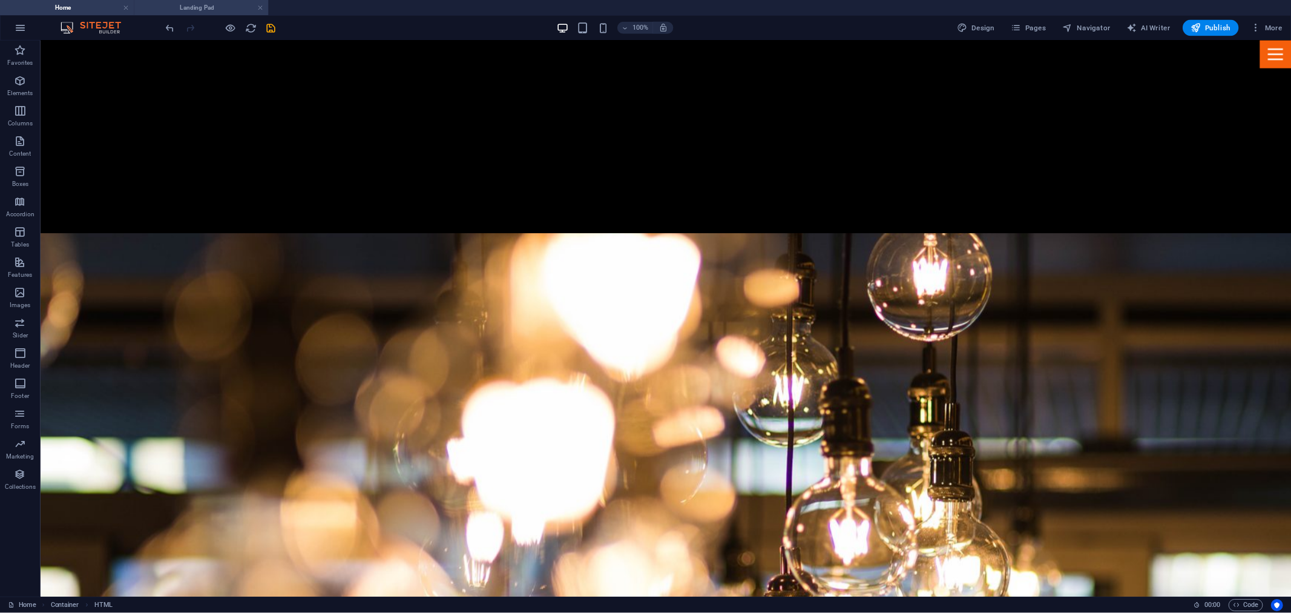
scroll to position [0, 0]
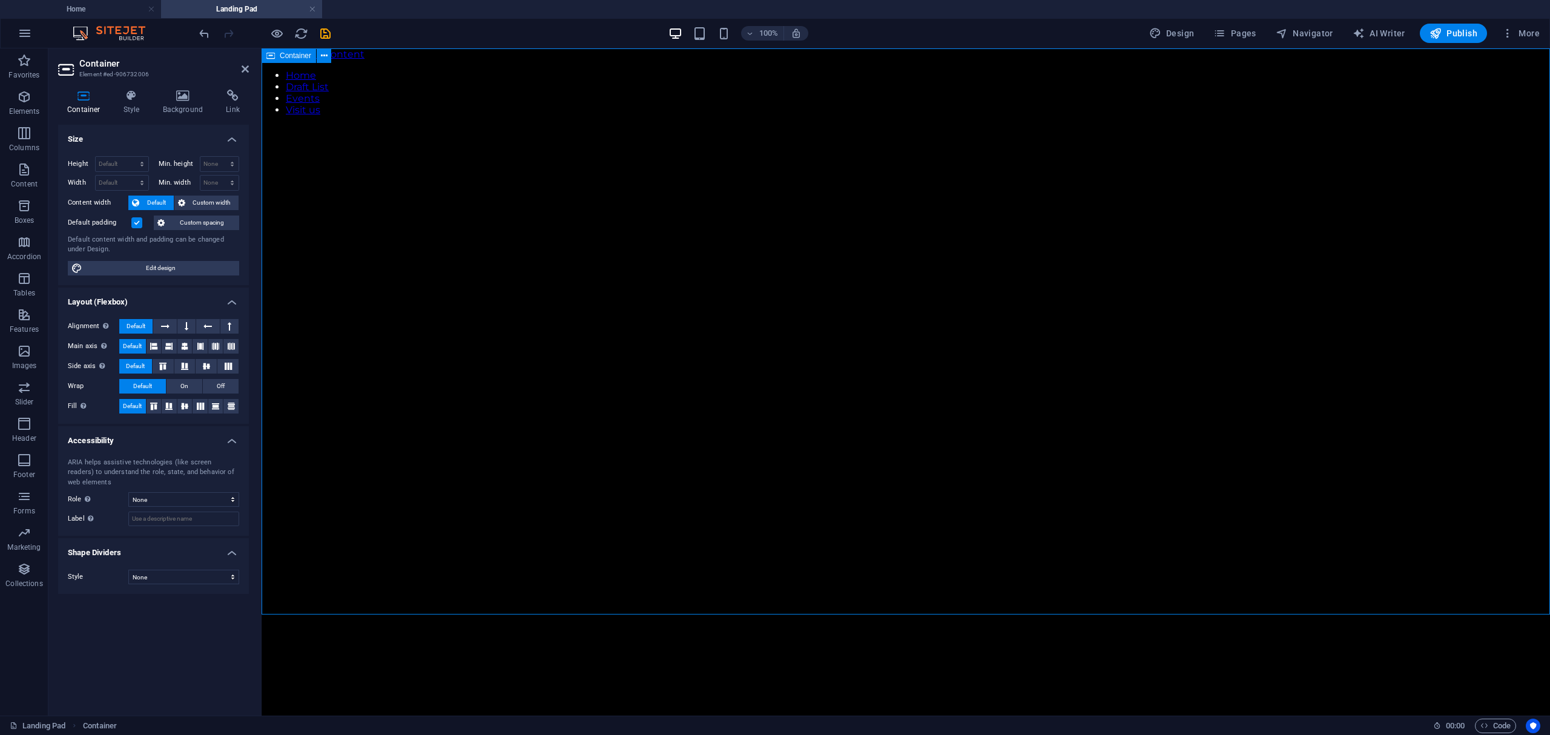
click at [190, 343] on button at bounding box center [184, 346] width 15 height 15
click at [202, 363] on icon at bounding box center [206, 366] width 15 height 7
click at [182, 405] on icon at bounding box center [184, 406] width 15 height 7
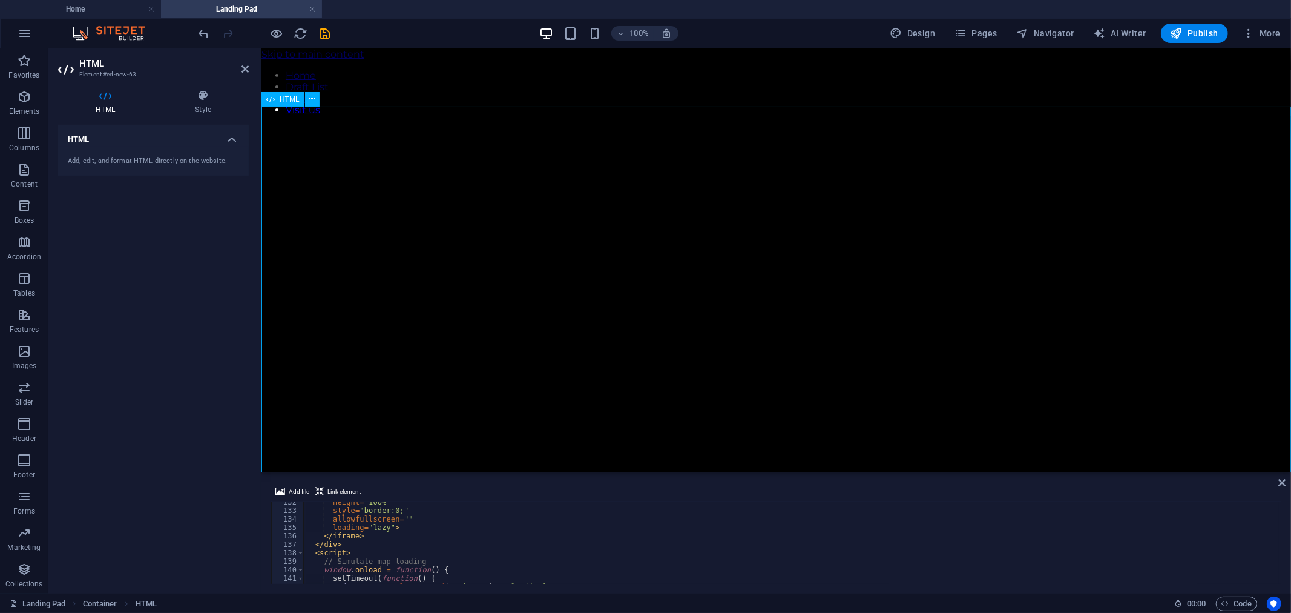
scroll to position [1114, 0]
click at [561, 529] on div "height = "100%" style = "border:0;" allowfullscreen = "" loading = "lazy" > </ …" at bounding box center [791, 547] width 975 height 99
type textarea "</html>"
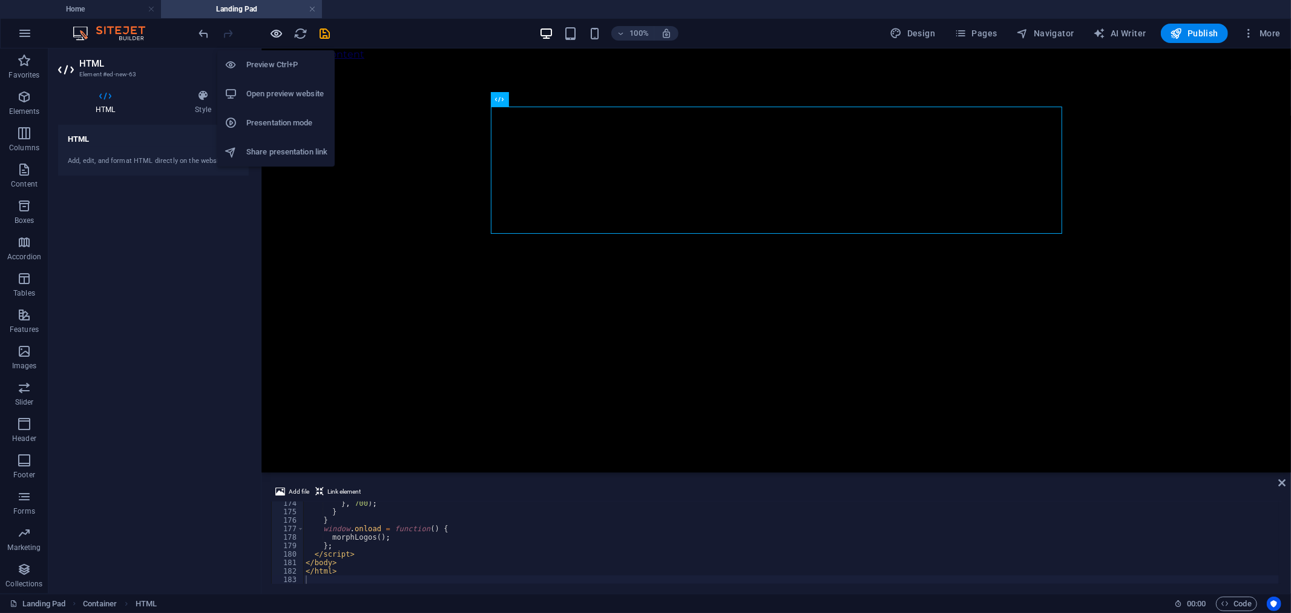
click at [275, 29] on icon "button" at bounding box center [277, 34] width 14 height 14
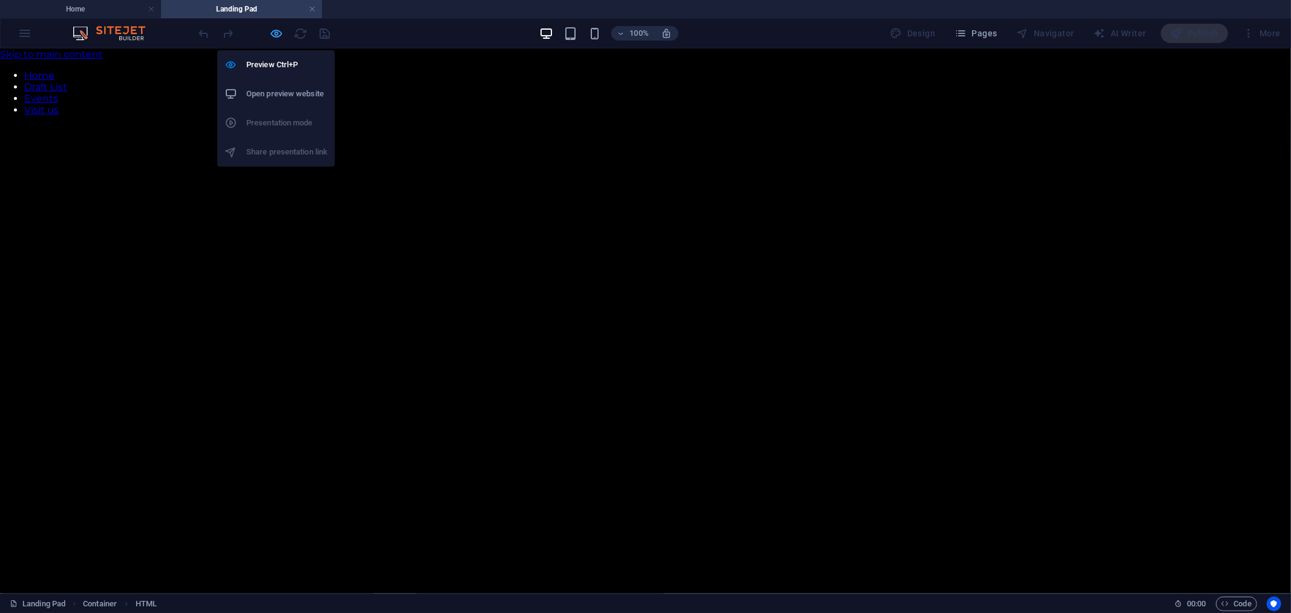
click at [283, 33] on span "button" at bounding box center [276, 34] width 15 height 14
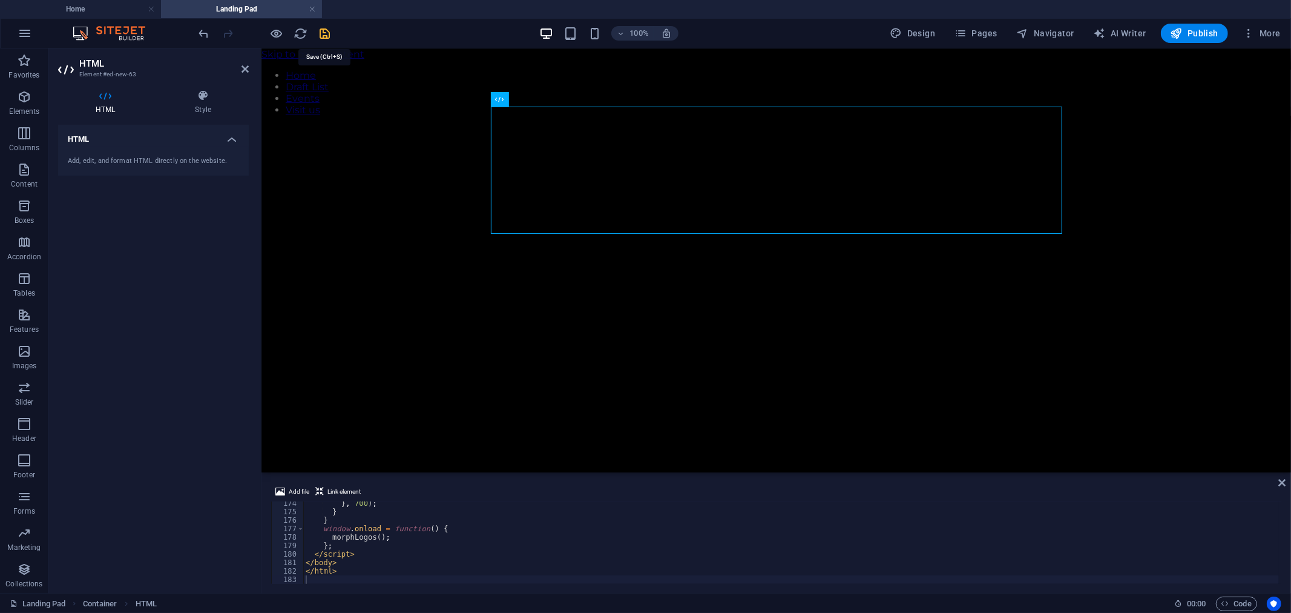
click at [323, 33] on icon "save" at bounding box center [325, 34] width 14 height 14
click at [246, 67] on icon at bounding box center [245, 69] width 7 height 10
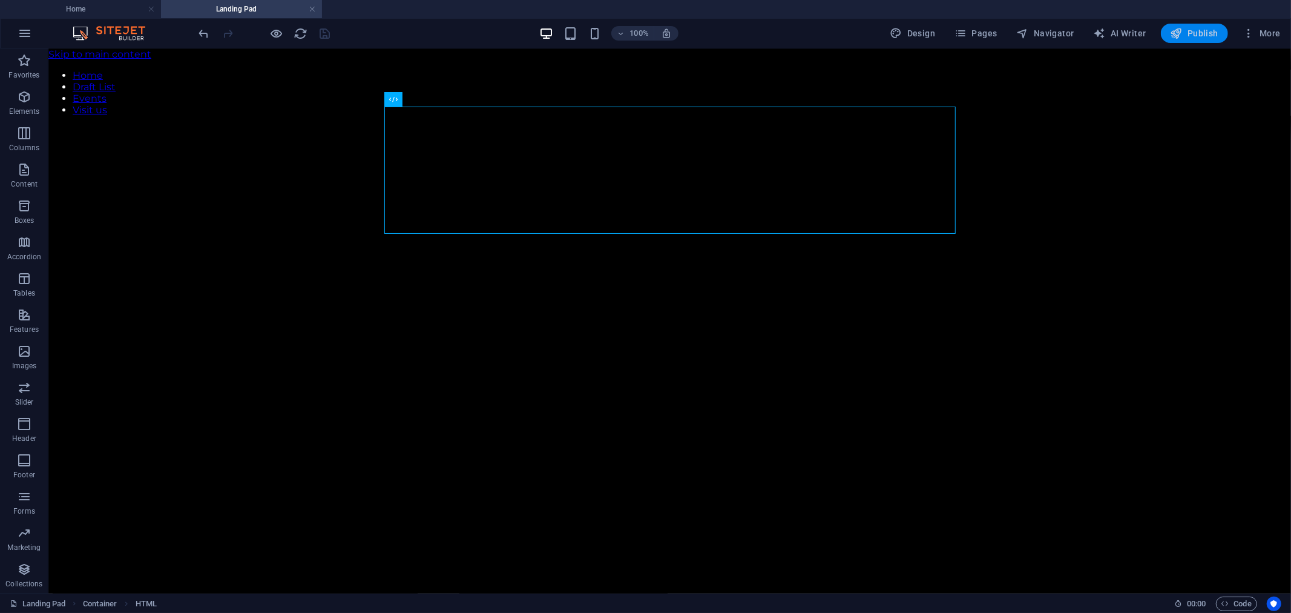
click at [773, 33] on span "Publish" at bounding box center [1195, 33] width 48 height 12
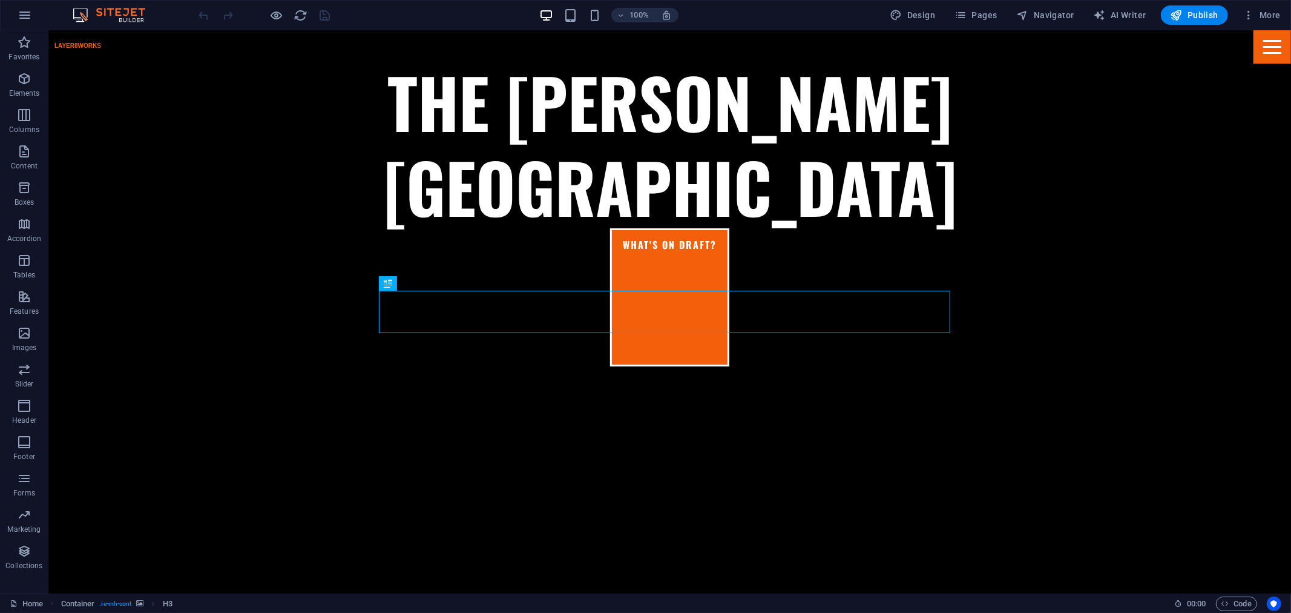
scroll to position [443, 0]
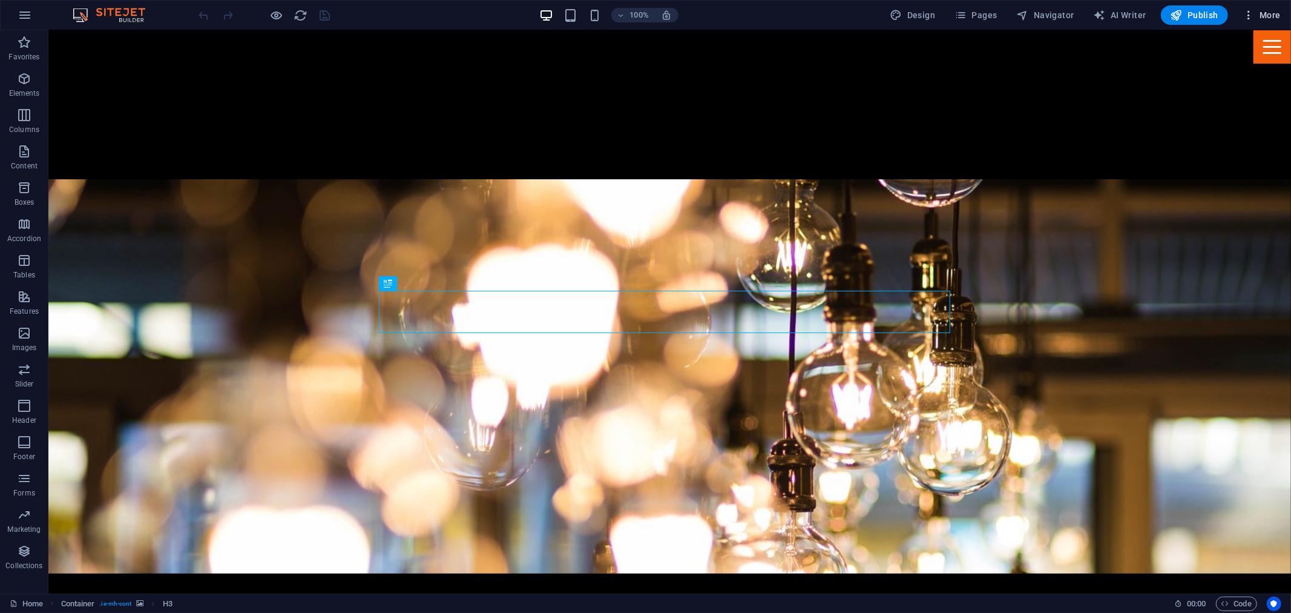
click at [1262, 13] on span "More" at bounding box center [1262, 15] width 38 height 12
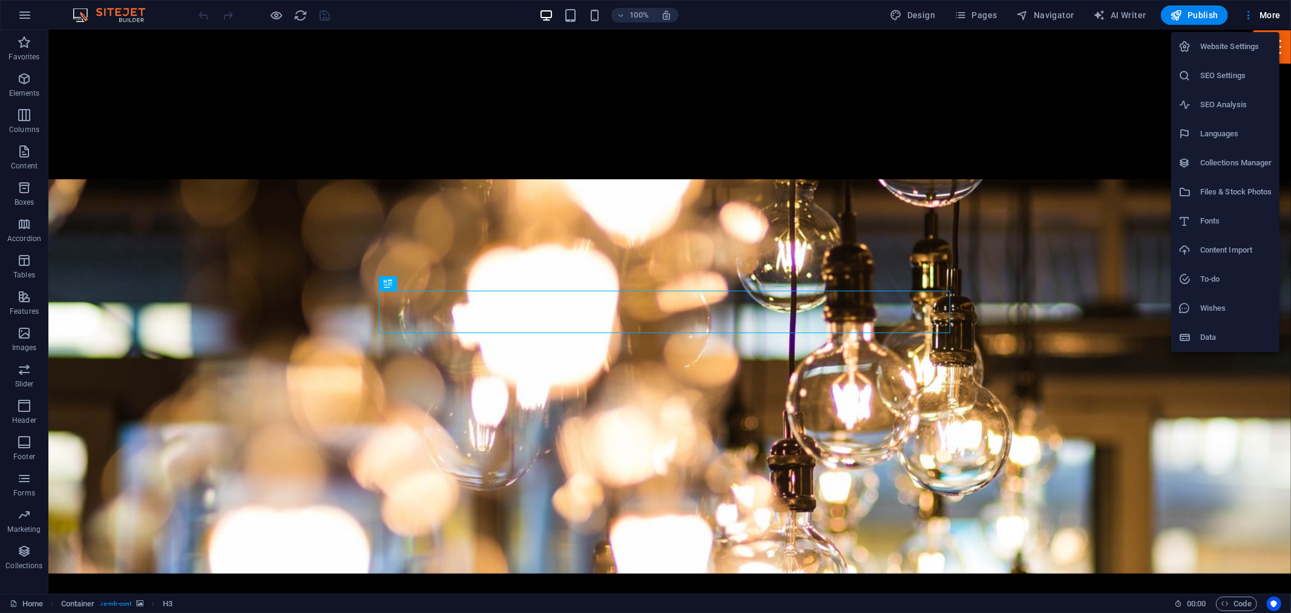
click at [975, 9] on div at bounding box center [645, 306] width 1291 height 613
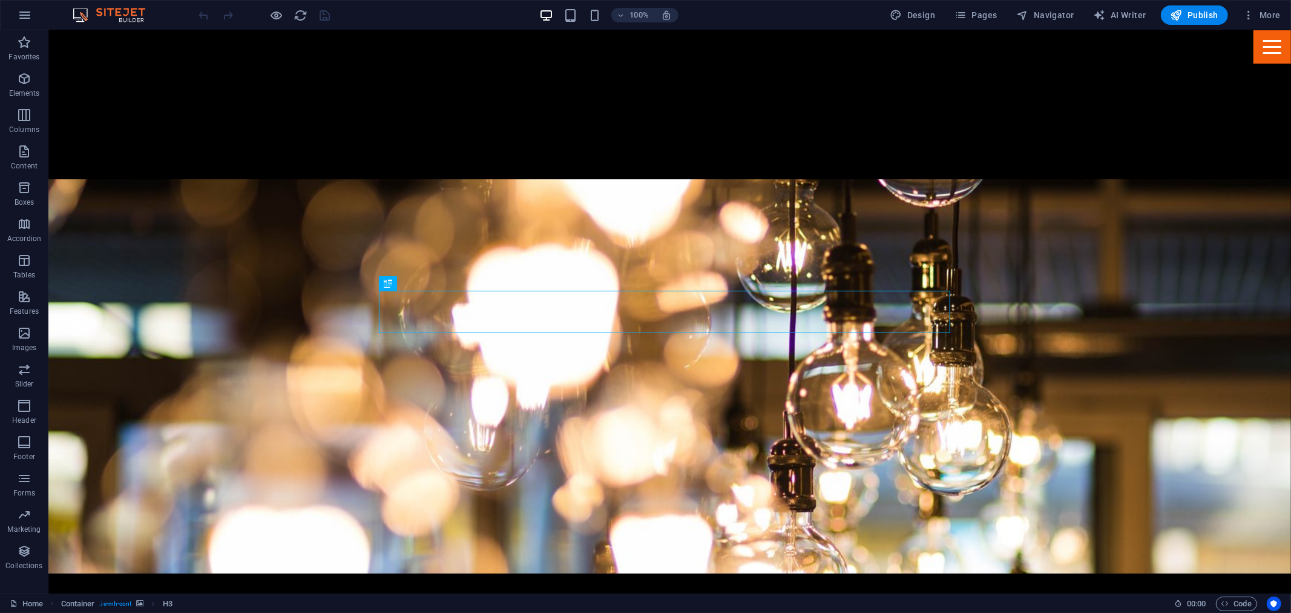
click at [977, 15] on span "Pages" at bounding box center [976, 15] width 42 height 12
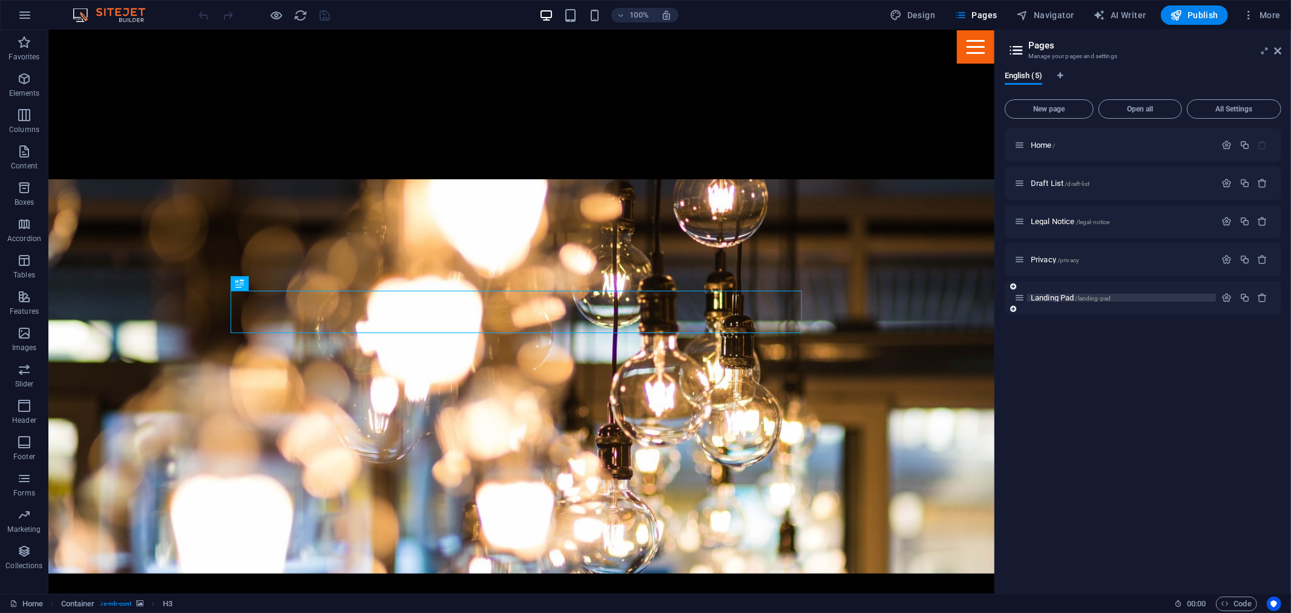
click at [1091, 297] on span "/landing-pad" at bounding box center [1094, 298] width 36 height 7
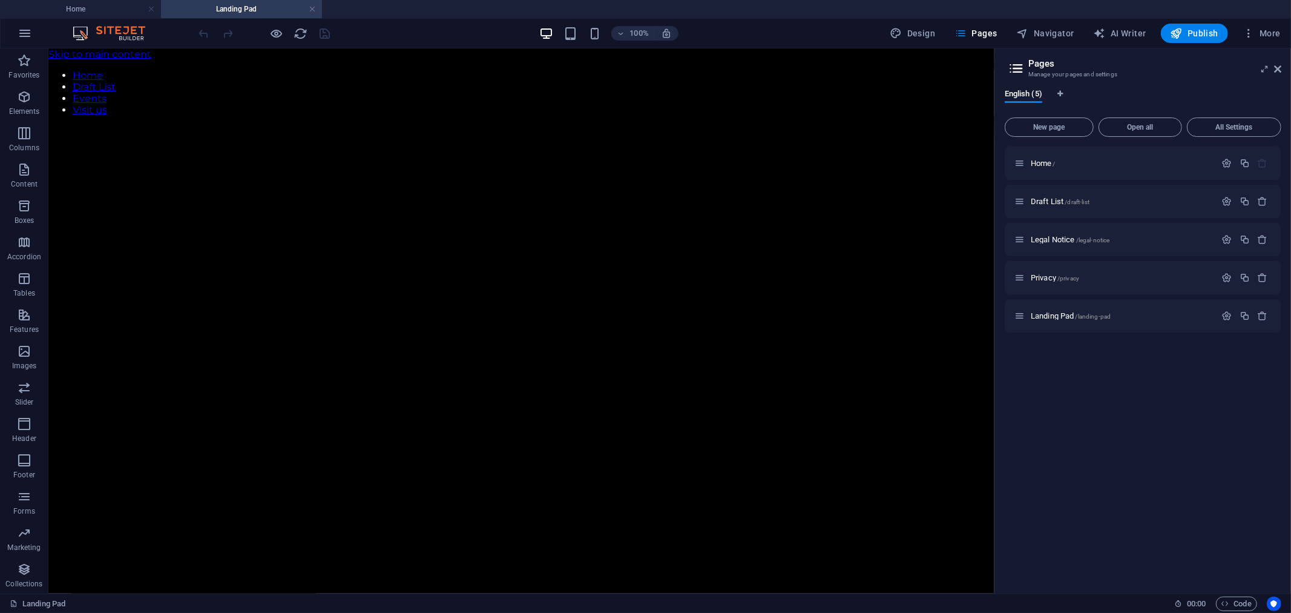
scroll to position [0, 0]
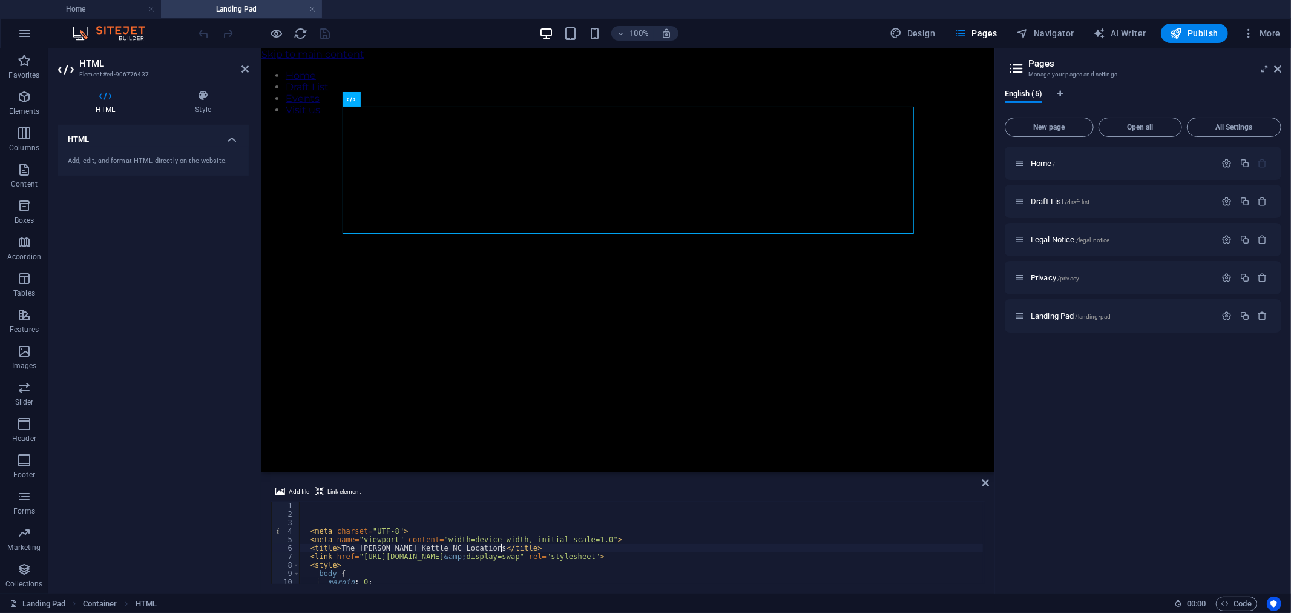
click at [533, 549] on div "< meta charset = "UTF-8" > < meta name = "viewport" content = "width=device-wid…" at bounding box center [674, 549] width 751 height 97
type textarea "<title>The Brewer's Kettle NC Locations</title>"
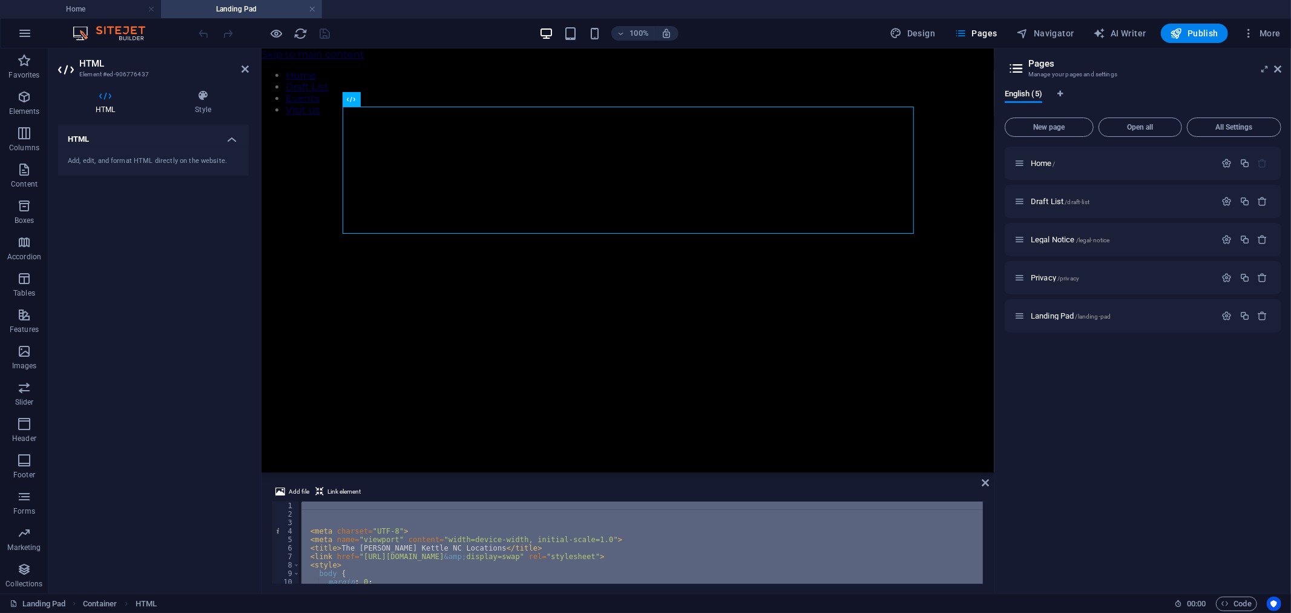
scroll to position [1470, 0]
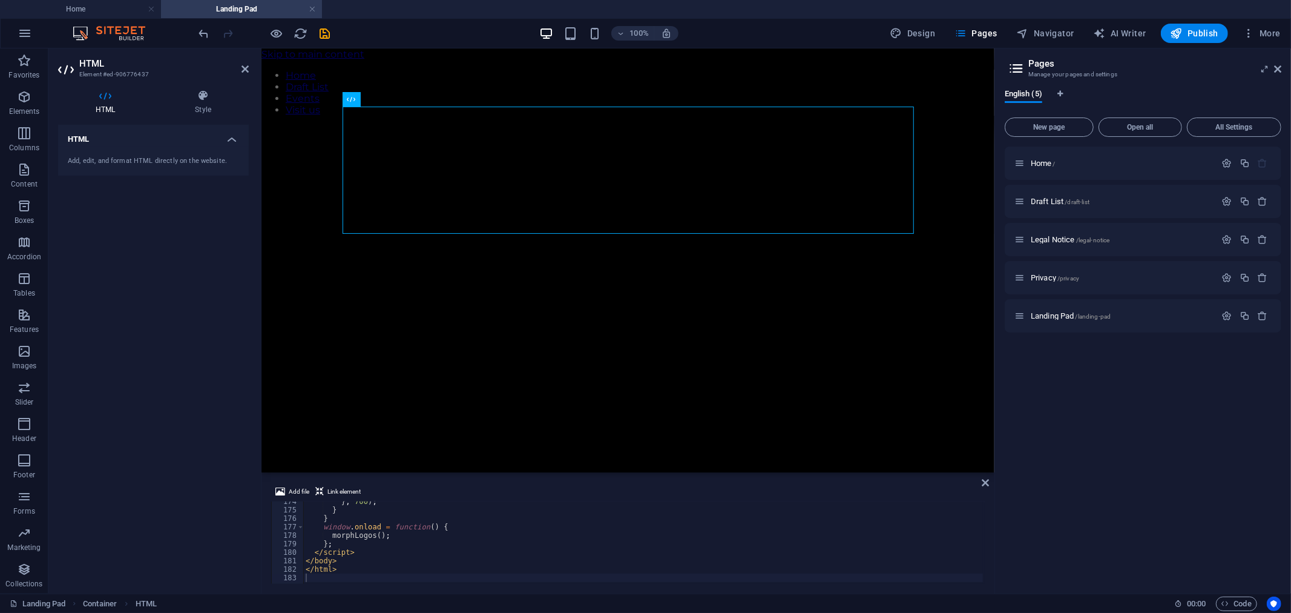
click at [279, 31] on icon "button" at bounding box center [277, 34] width 14 height 14
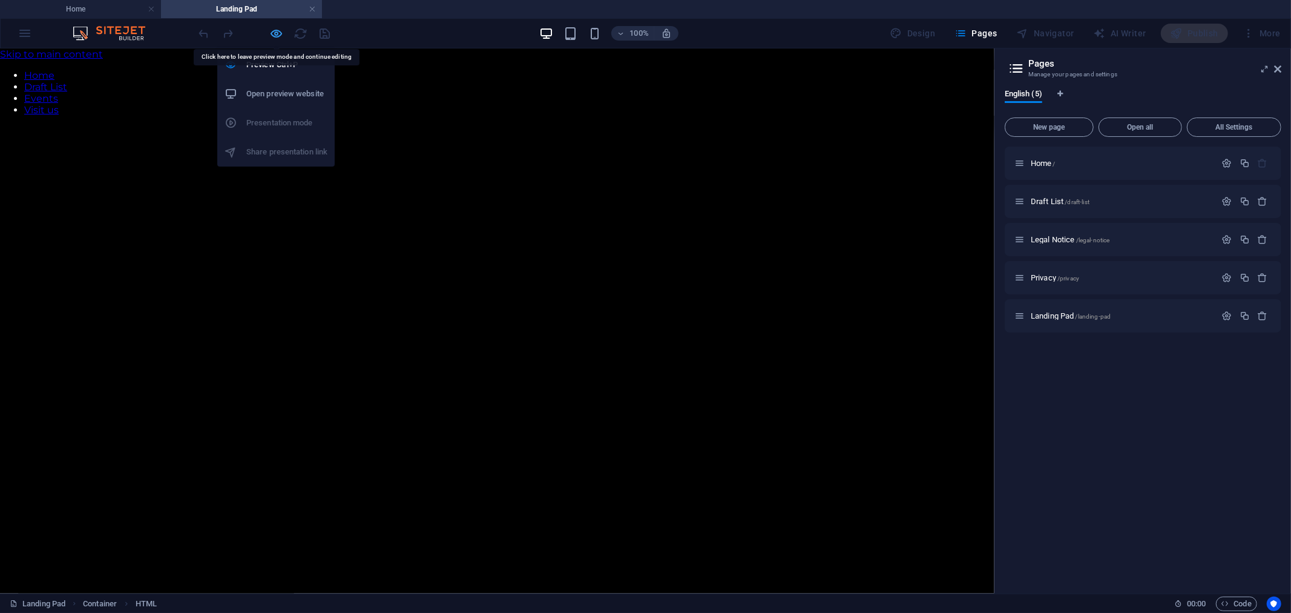
click at [279, 31] on icon "button" at bounding box center [277, 34] width 14 height 14
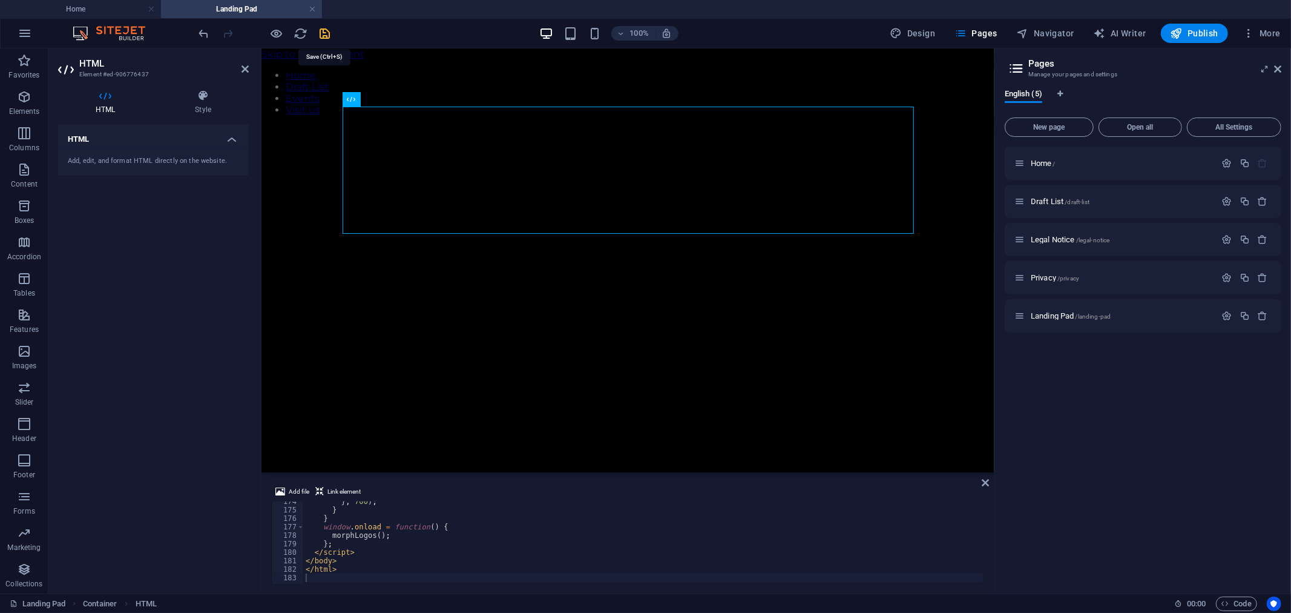
click at [329, 31] on icon "save" at bounding box center [325, 34] width 14 height 14
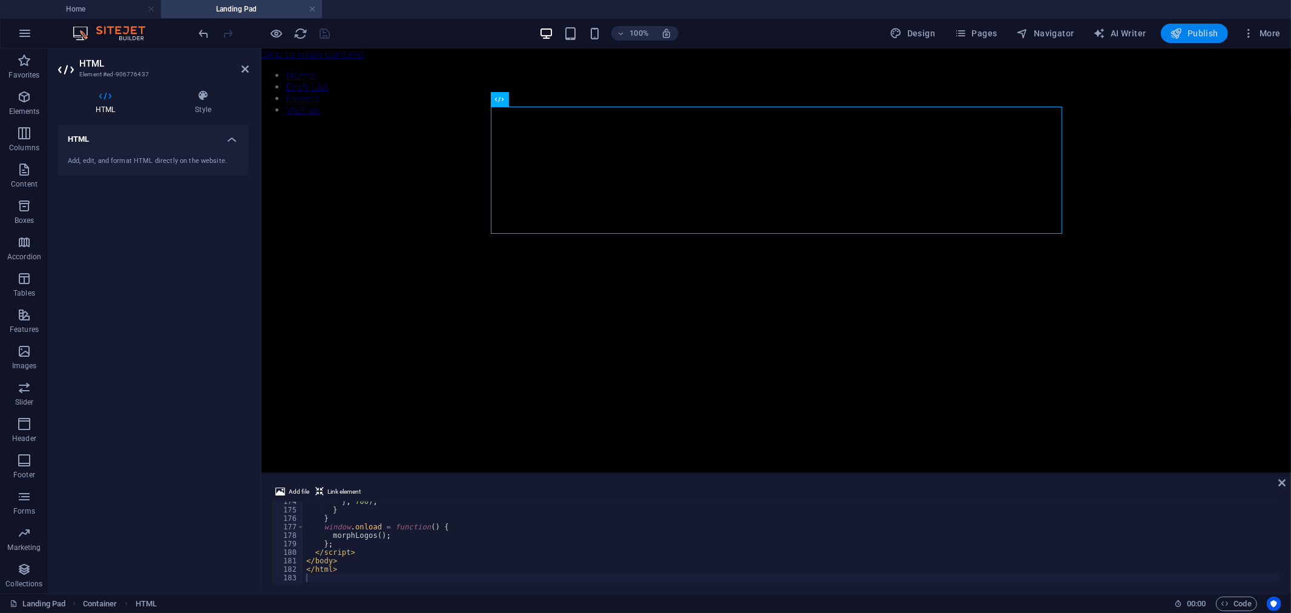
click at [1183, 28] on icon "button" at bounding box center [1177, 33] width 12 height 12
